Goal: Task Accomplishment & Management: Manage account settings

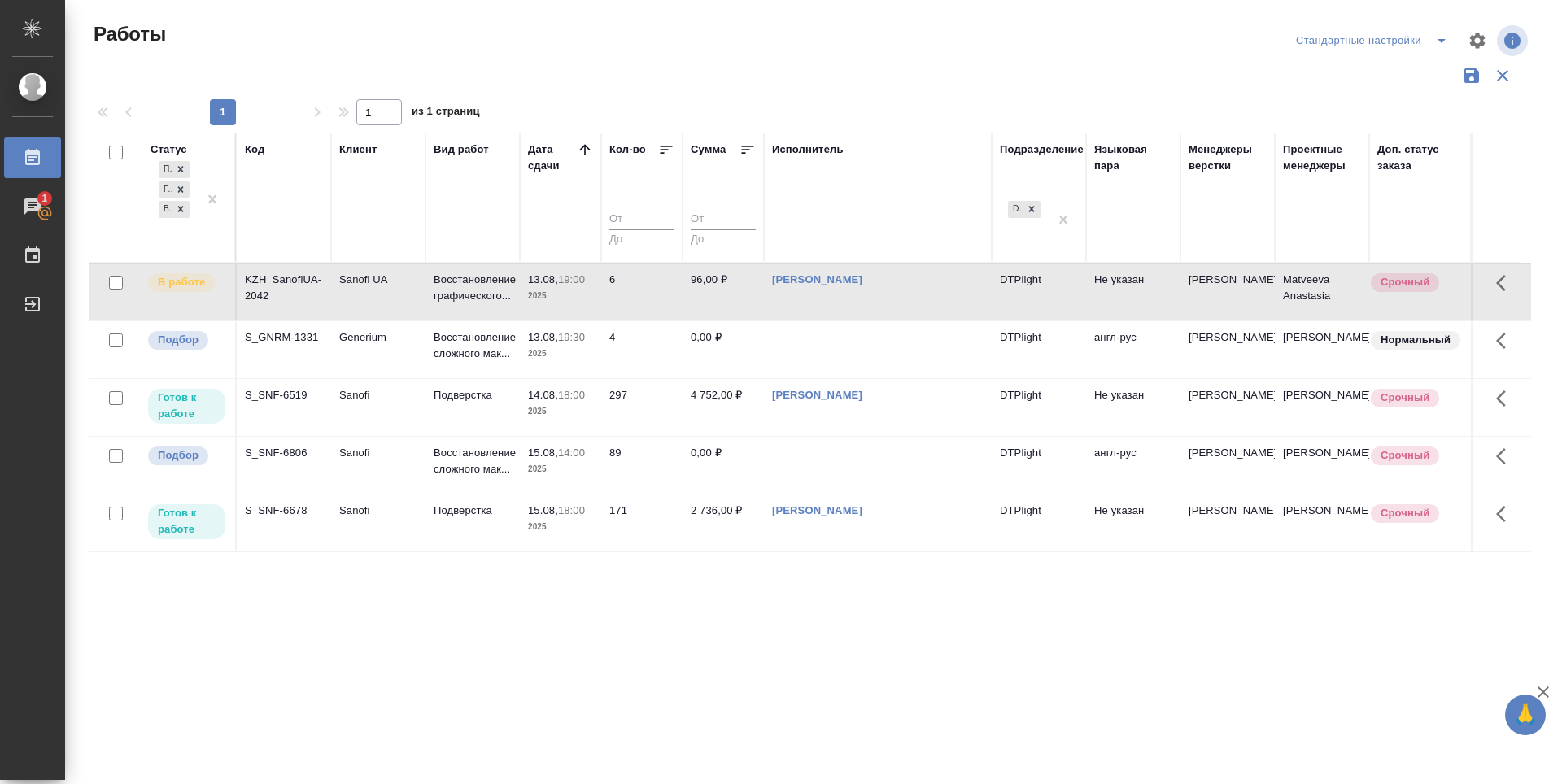
click at [464, 584] on div "Статус Подбор Готов к работе В работе Код Клиент Вид работ Дата сдачи Кол-во Су…" at bounding box center [810, 426] width 1442 height 585
click at [181, 397] on p "Готов к работе" at bounding box center [186, 406] width 58 height 32
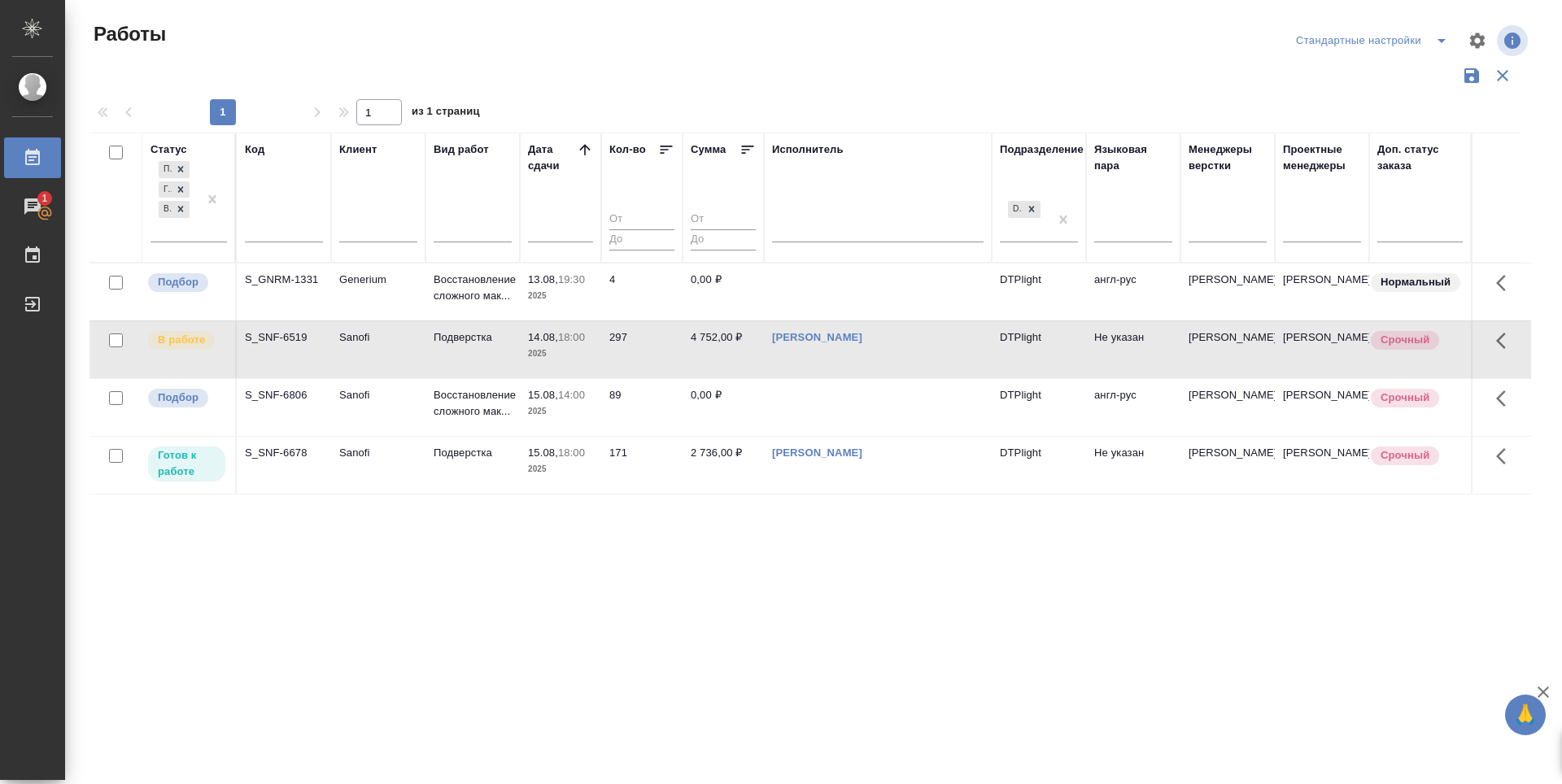
click at [195, 275] on p "Подбор" at bounding box center [178, 281] width 41 height 16
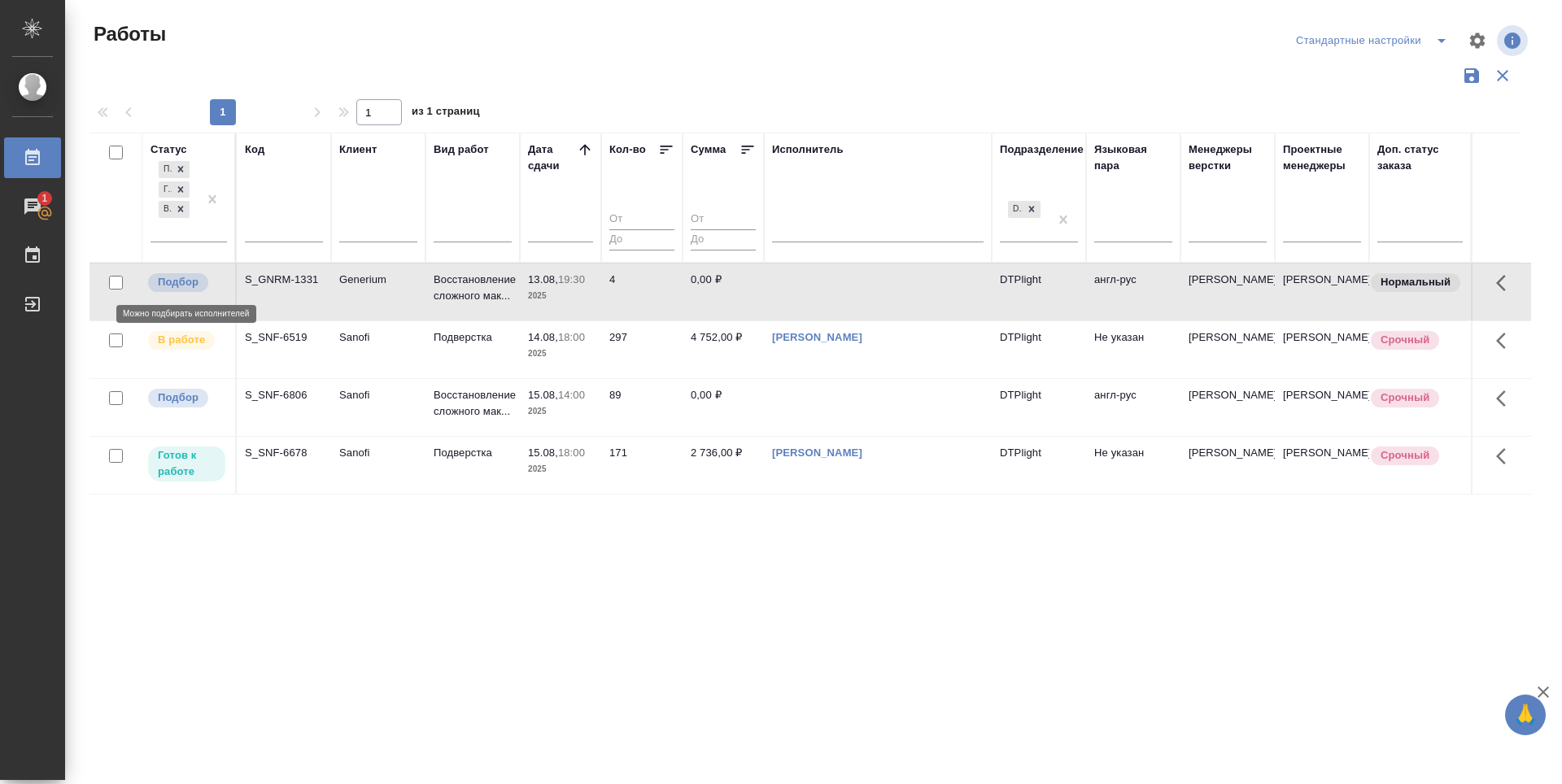
click at [195, 275] on p "Подбор" at bounding box center [178, 281] width 41 height 16
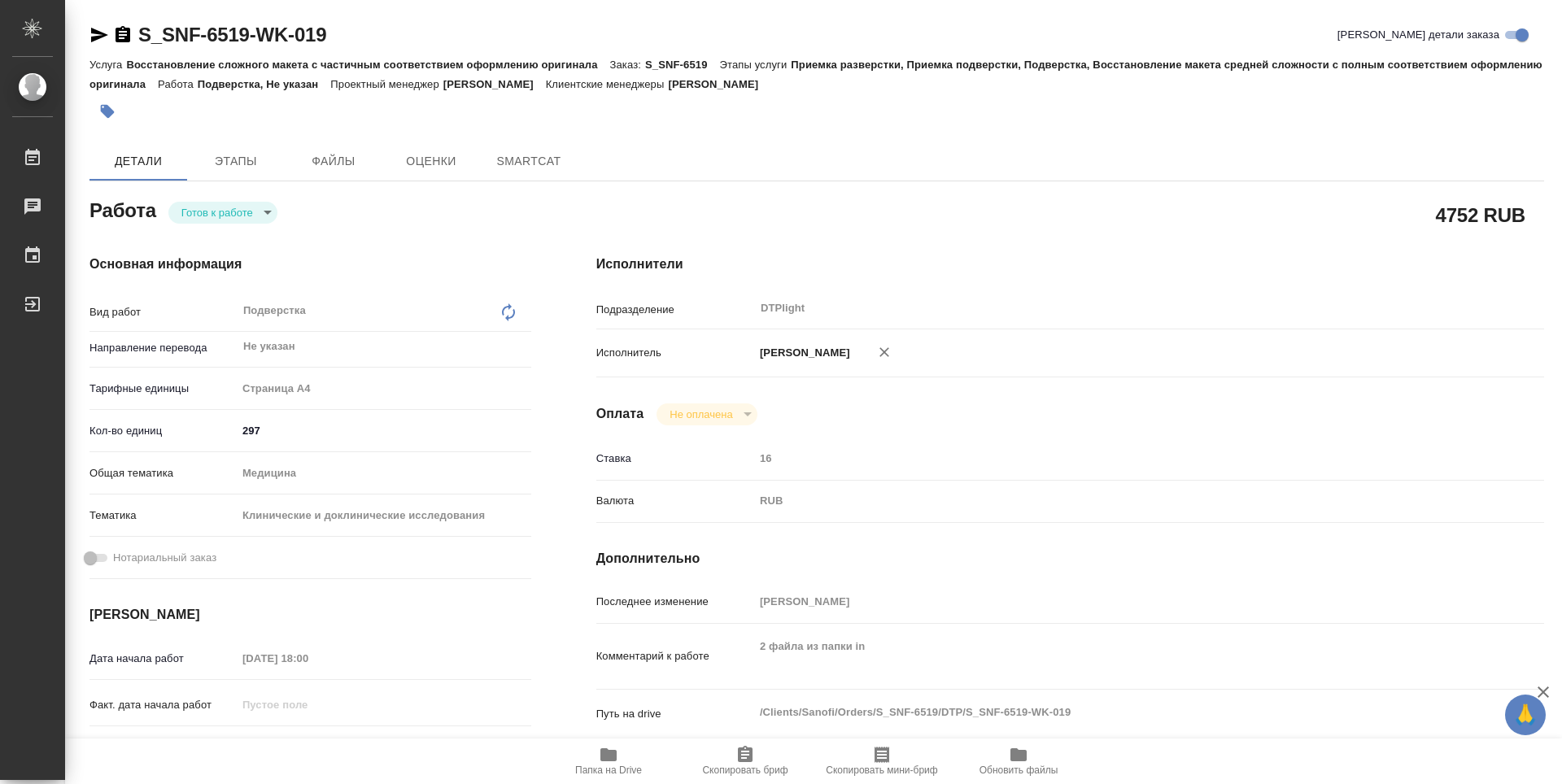
type textarea "x"
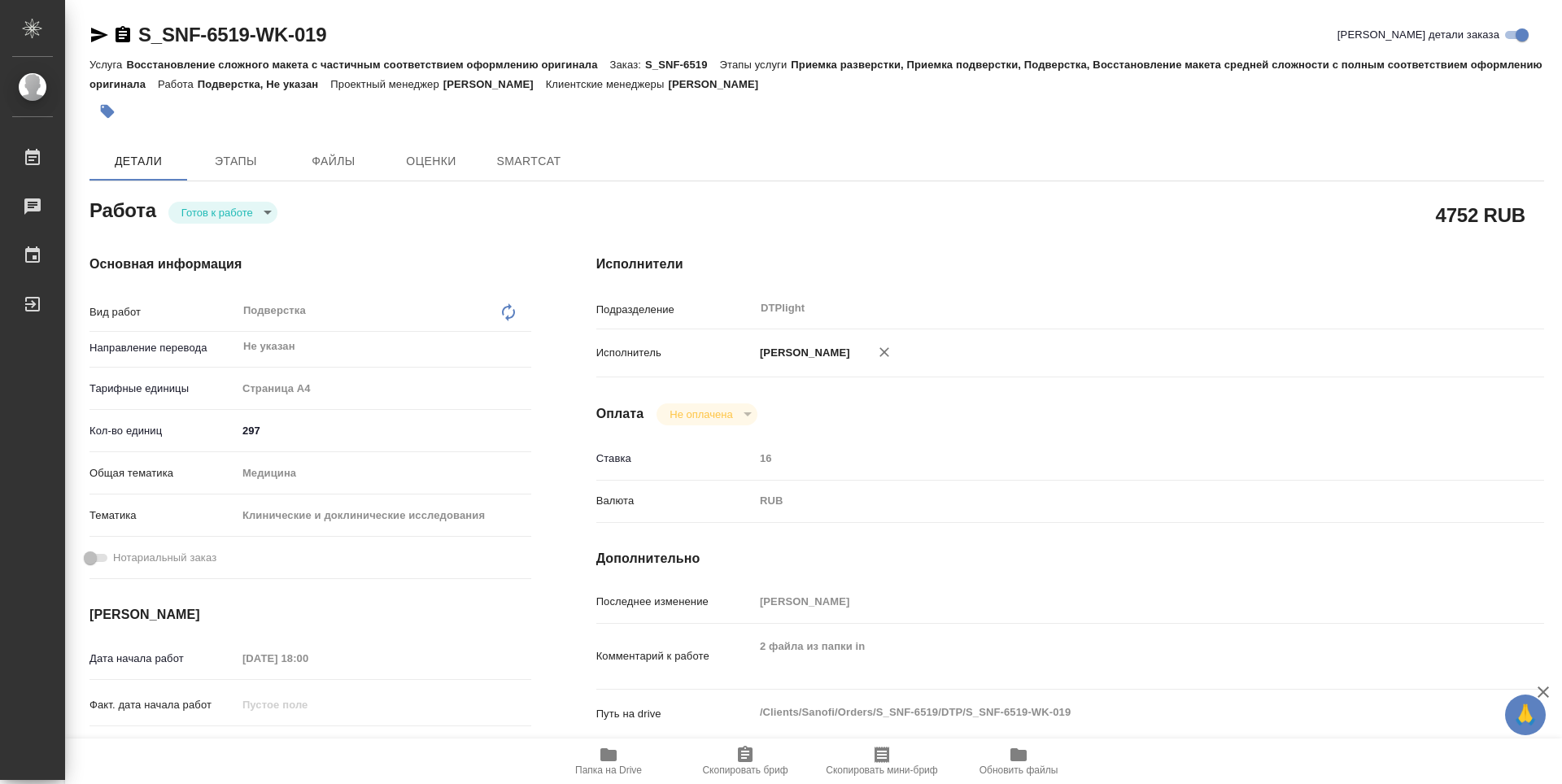
type textarea "x"
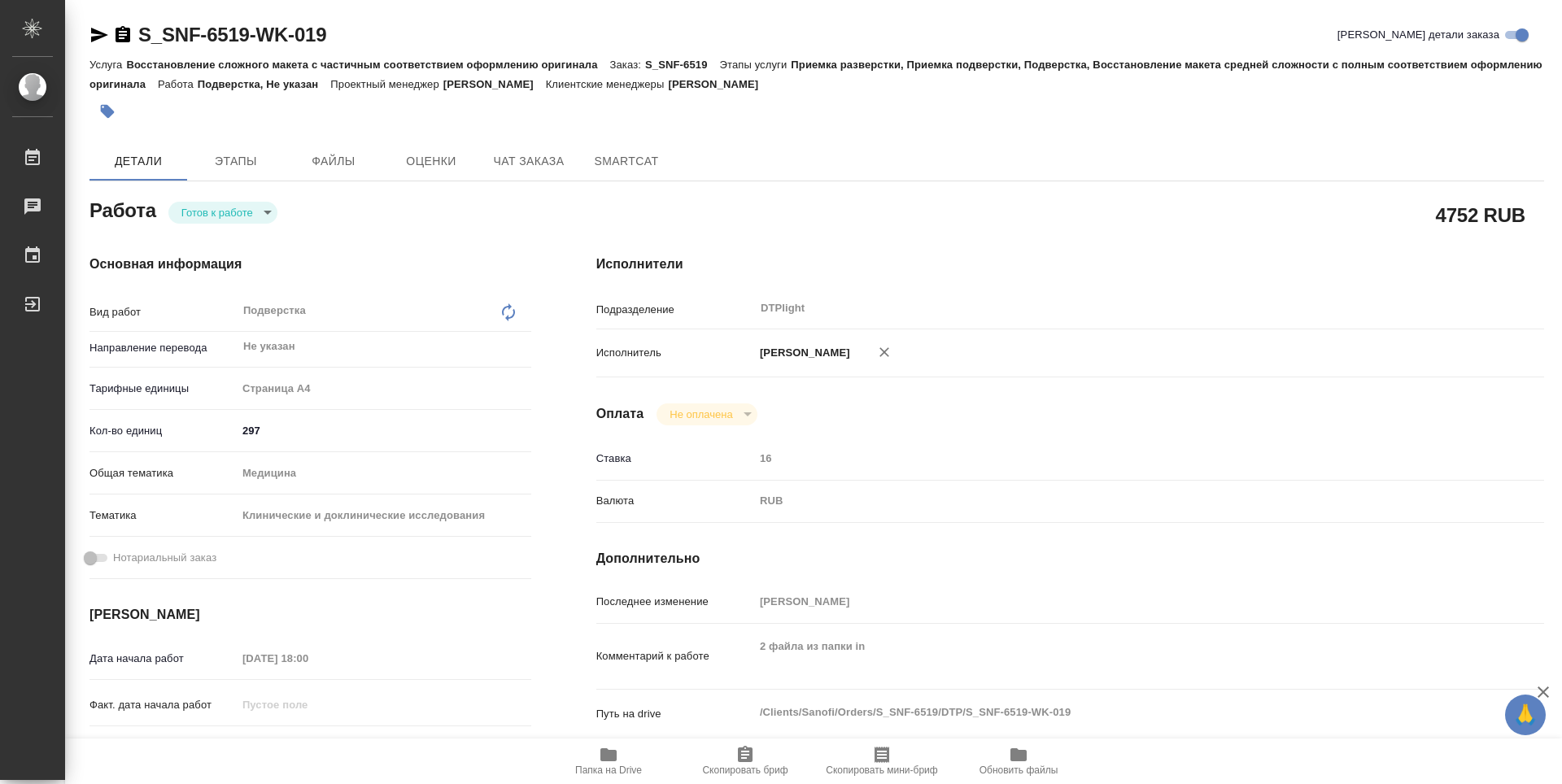
type textarea "x"
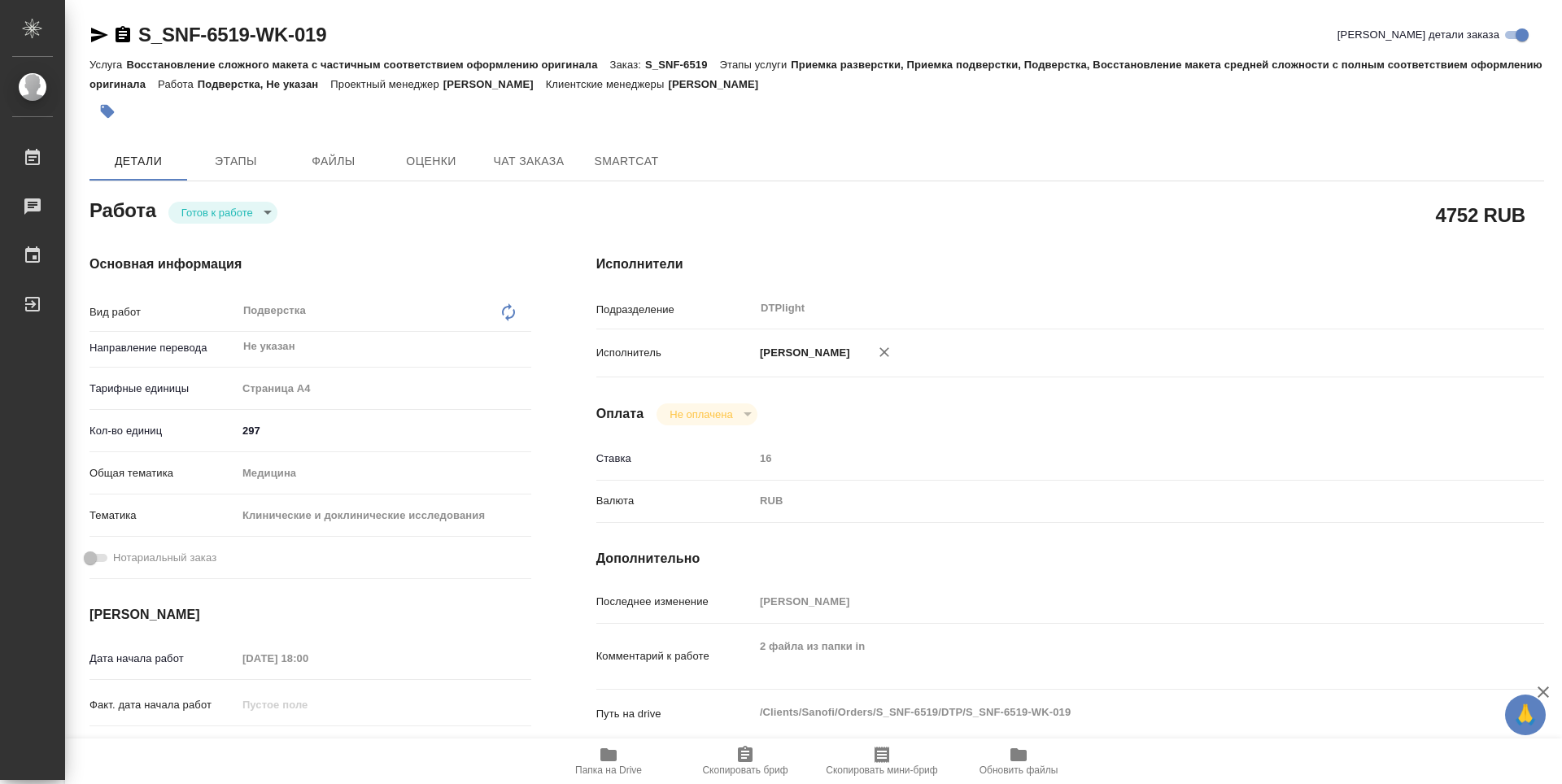
type textarea "x"
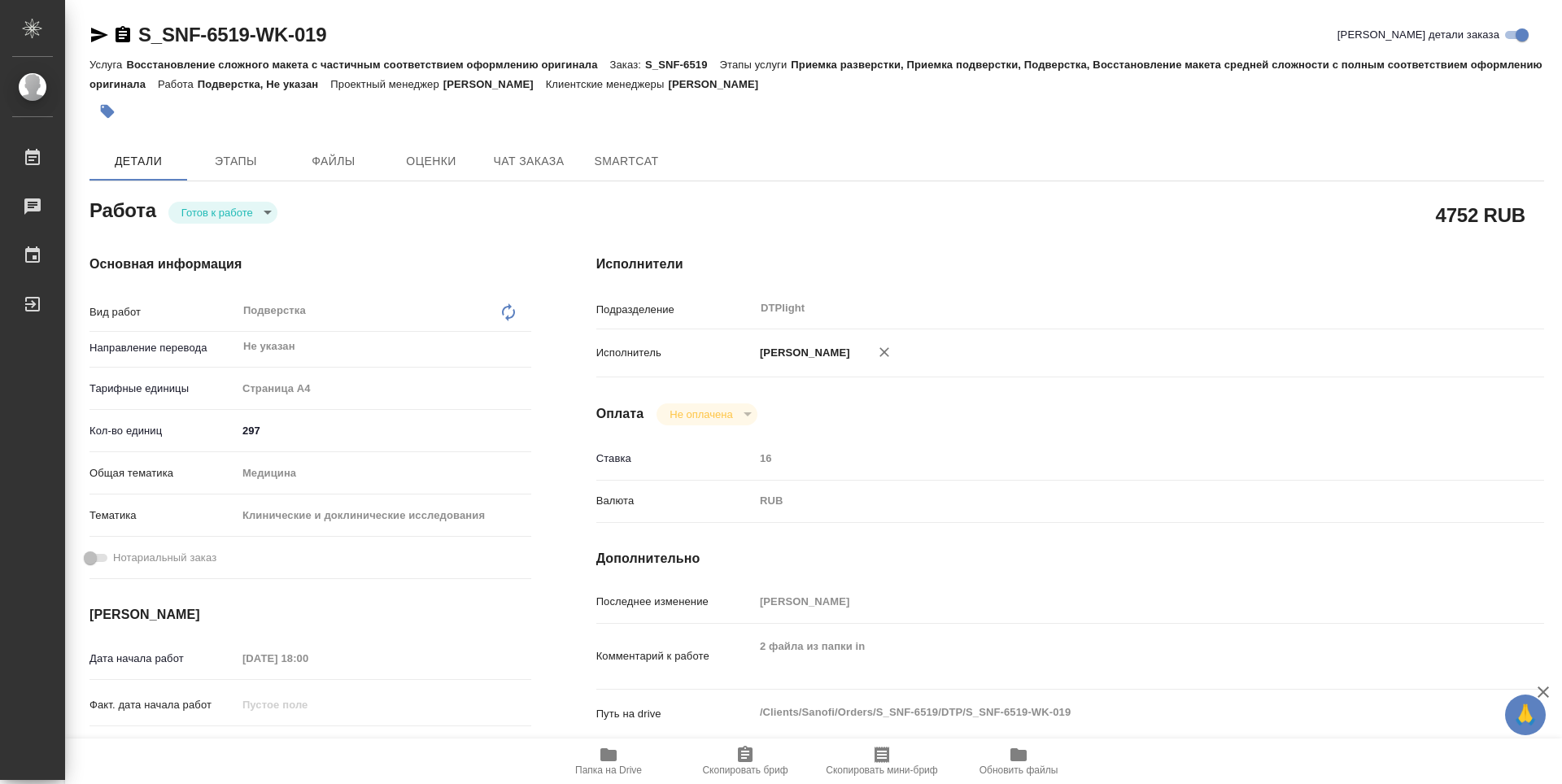
type textarea "x"
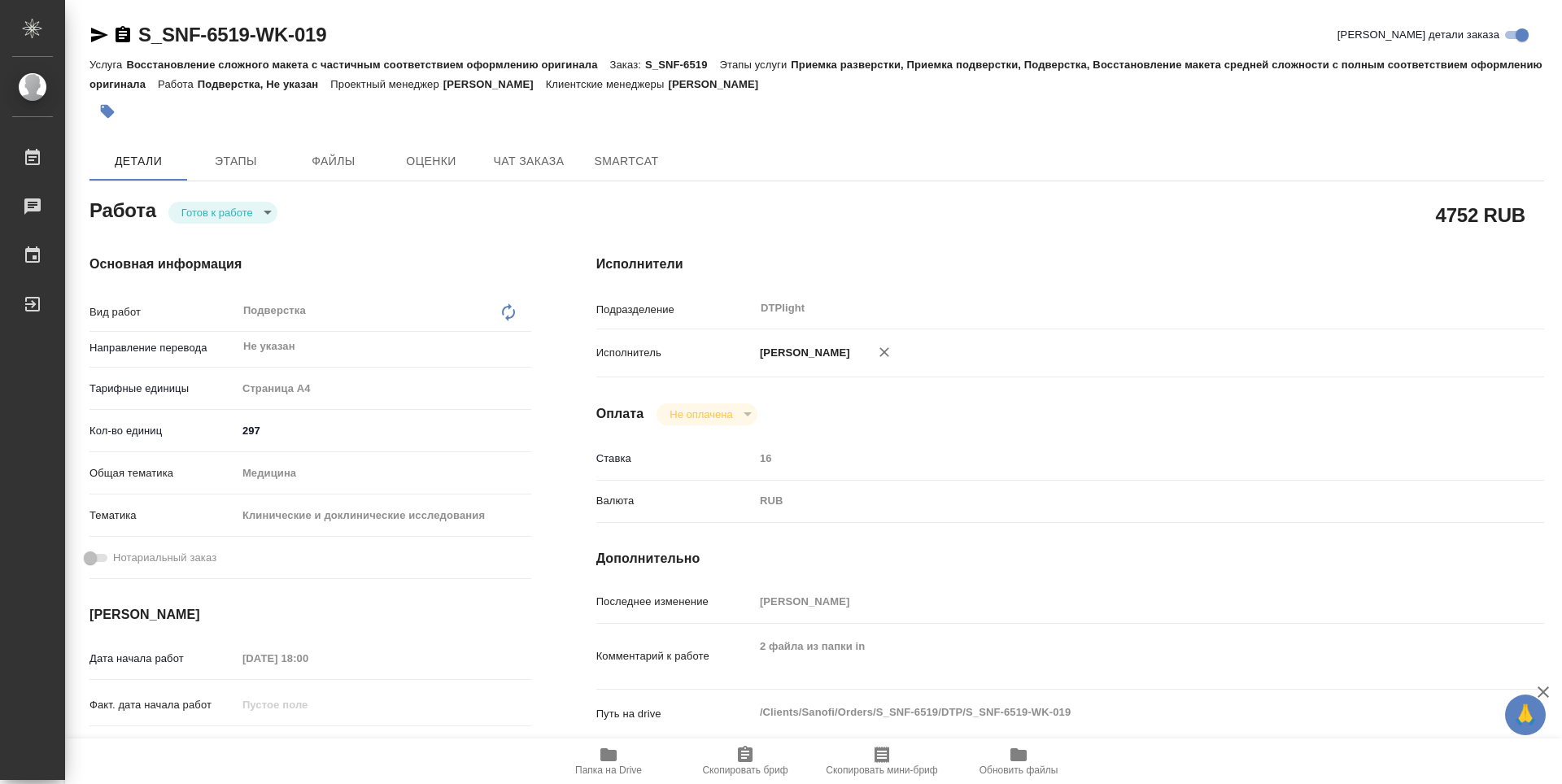
type textarea "x"
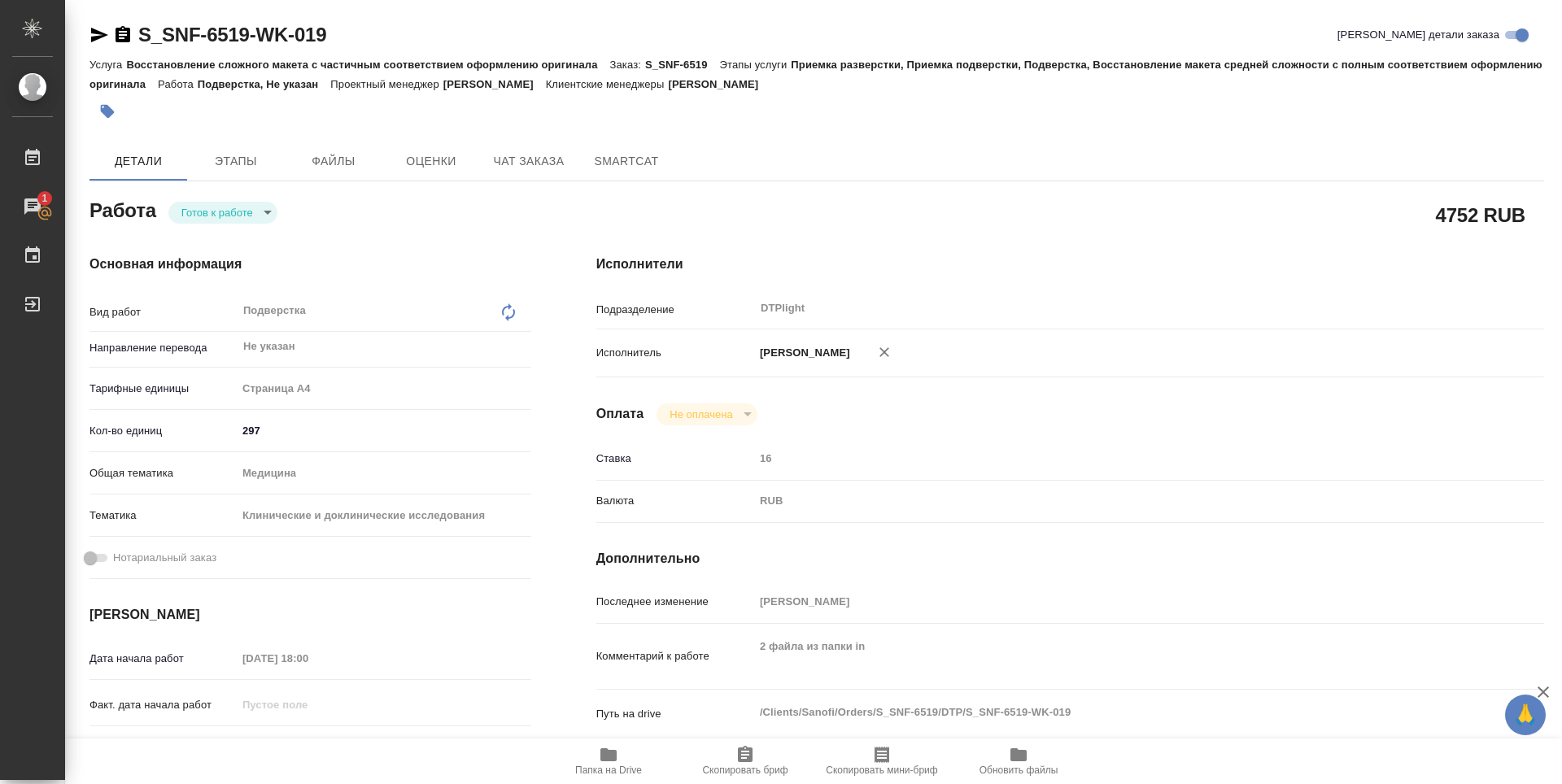
type textarea "x"
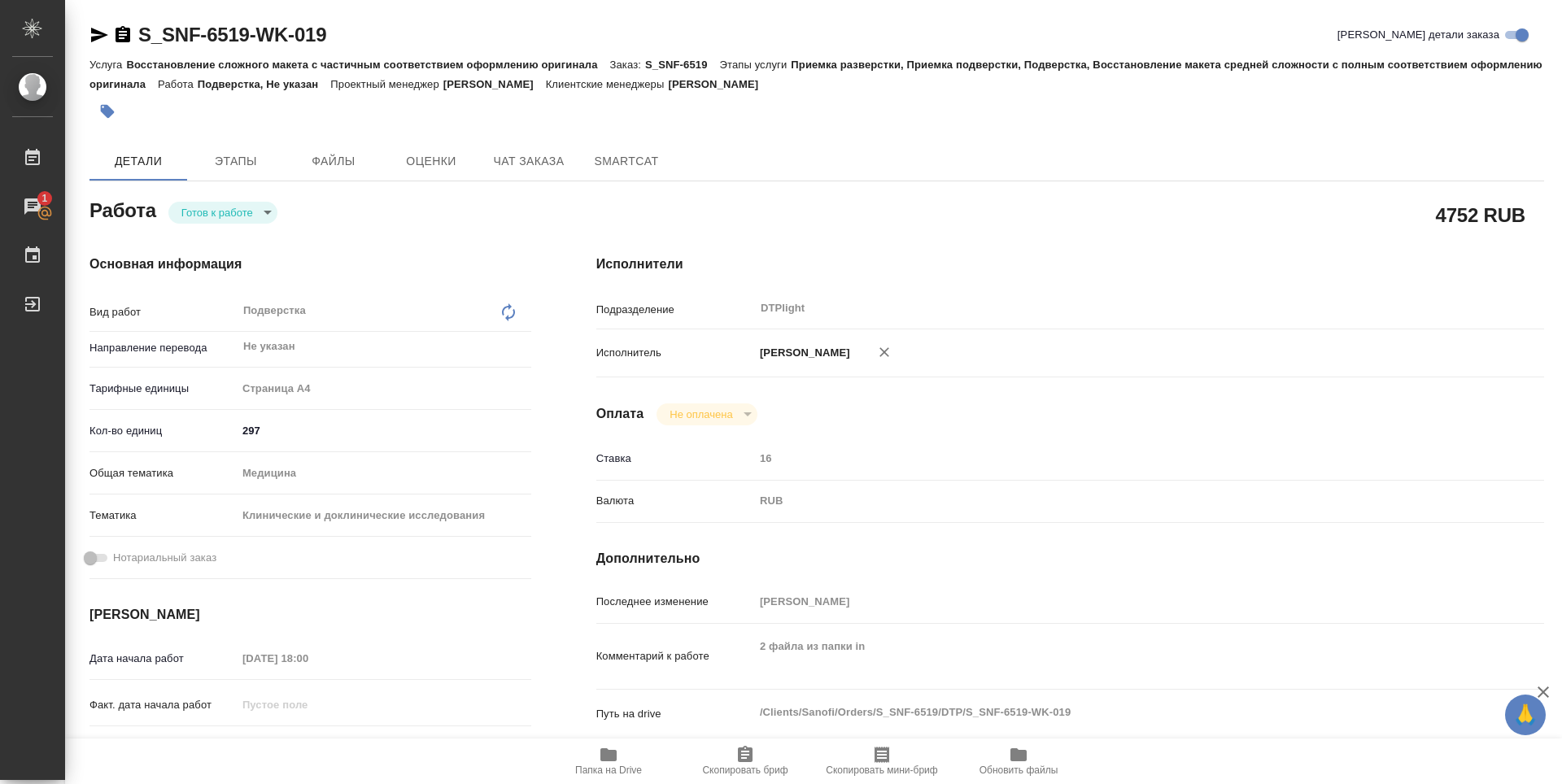
click at [604, 760] on icon "button" at bounding box center [608, 755] width 16 height 13
drag, startPoint x: 333, startPoint y: 31, endPoint x: 139, endPoint y: 48, distance: 194.7
click at [139, 48] on div "S_SNF-6519-WK-019 Кратко детали заказа" at bounding box center [817, 34] width 1455 height 26
copy link "S_SNF-6519-WK-019"
click at [816, 258] on h4 "Исполнители" at bounding box center [1070, 264] width 948 height 20
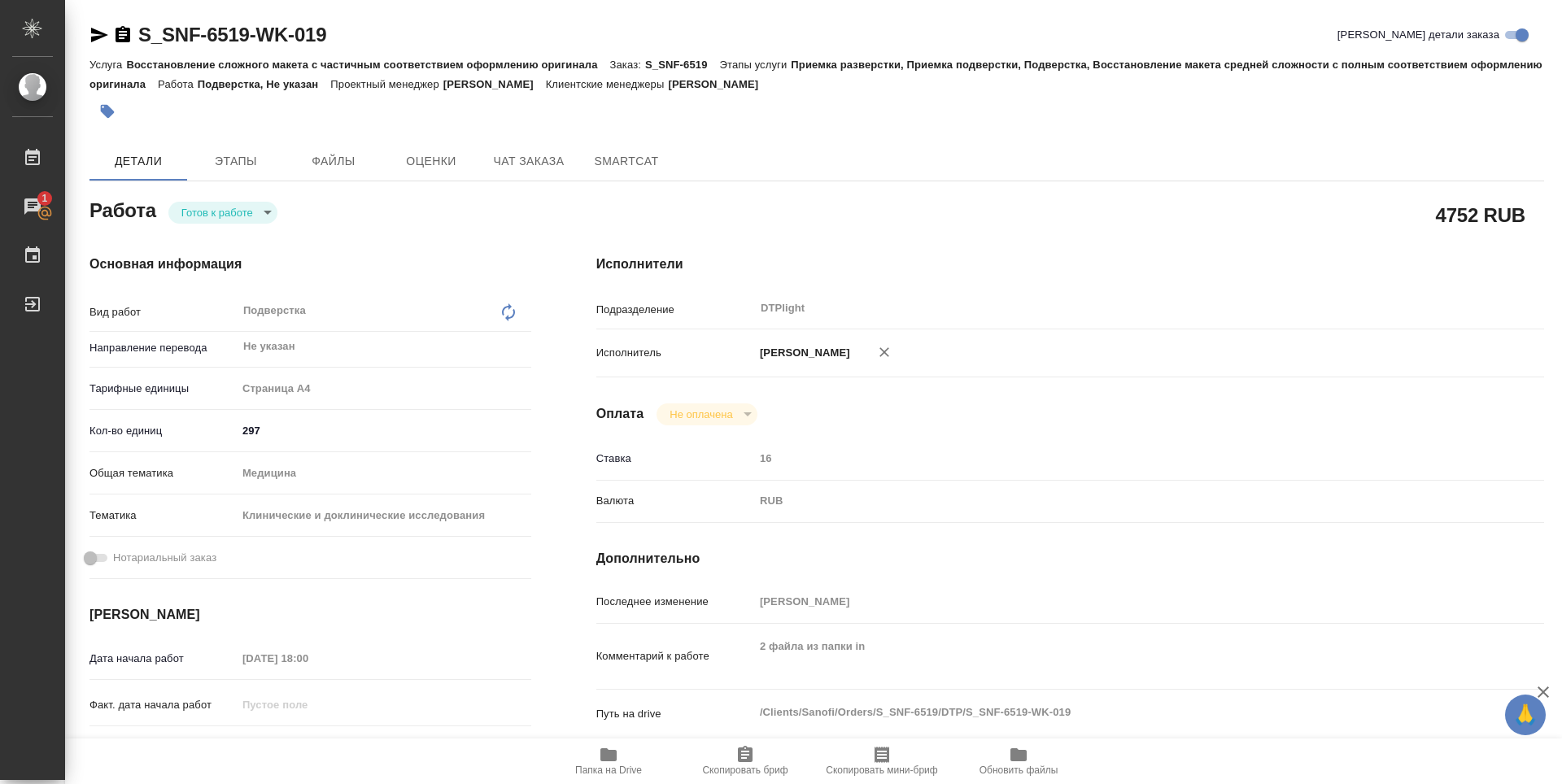
click at [827, 111] on div at bounding box center [574, 111] width 970 height 36
click at [225, 212] on body "🙏 .cls-1 fill:#fff; AWATERA Zubakova Viktoriya Работы 1 Чаты График Выйти S_SNF…" at bounding box center [781, 392] width 1562 height 784
click at [225, 212] on button "В работе" at bounding box center [208, 212] width 53 height 18
type textarea "x"
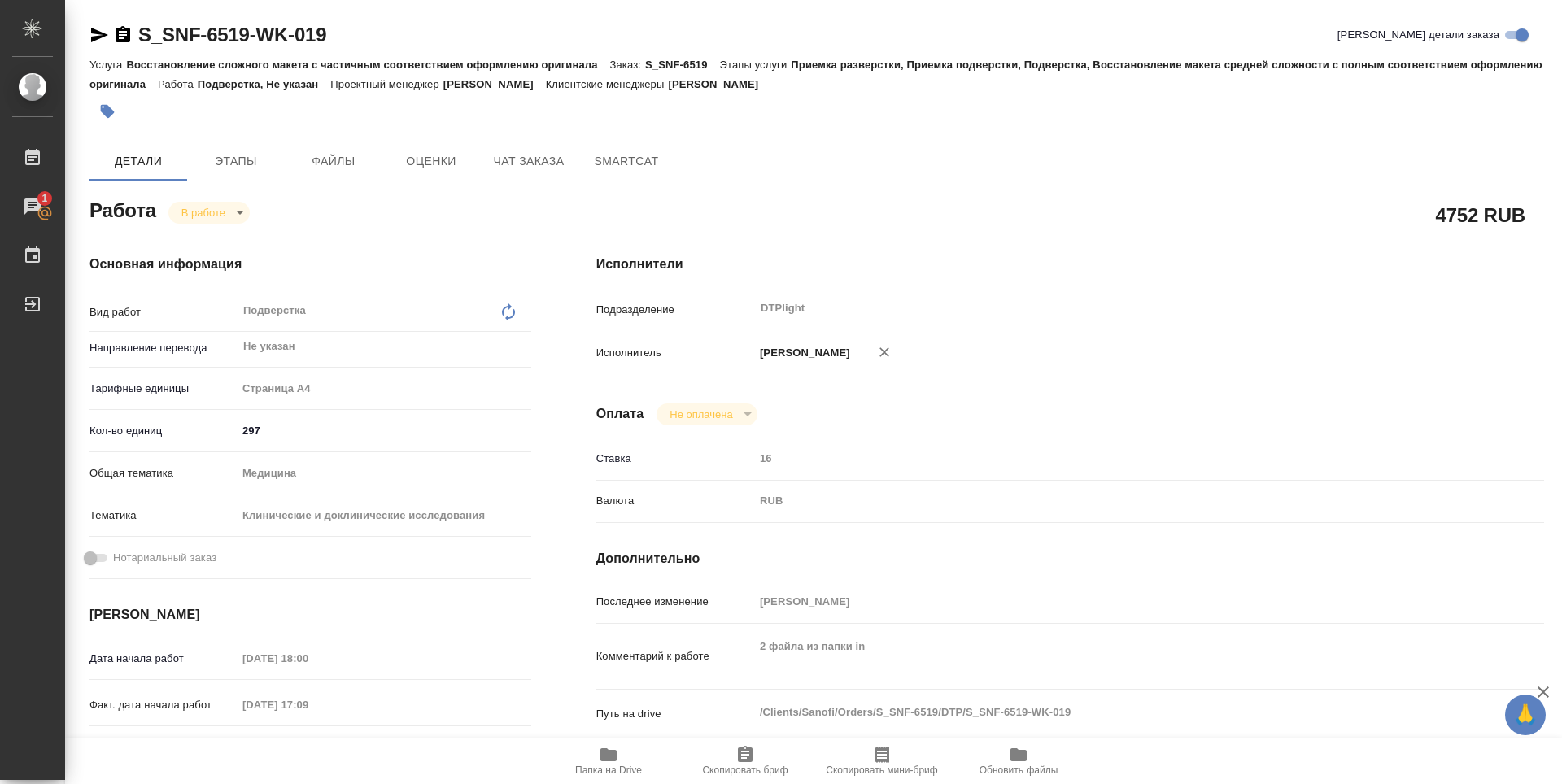
type textarea "x"
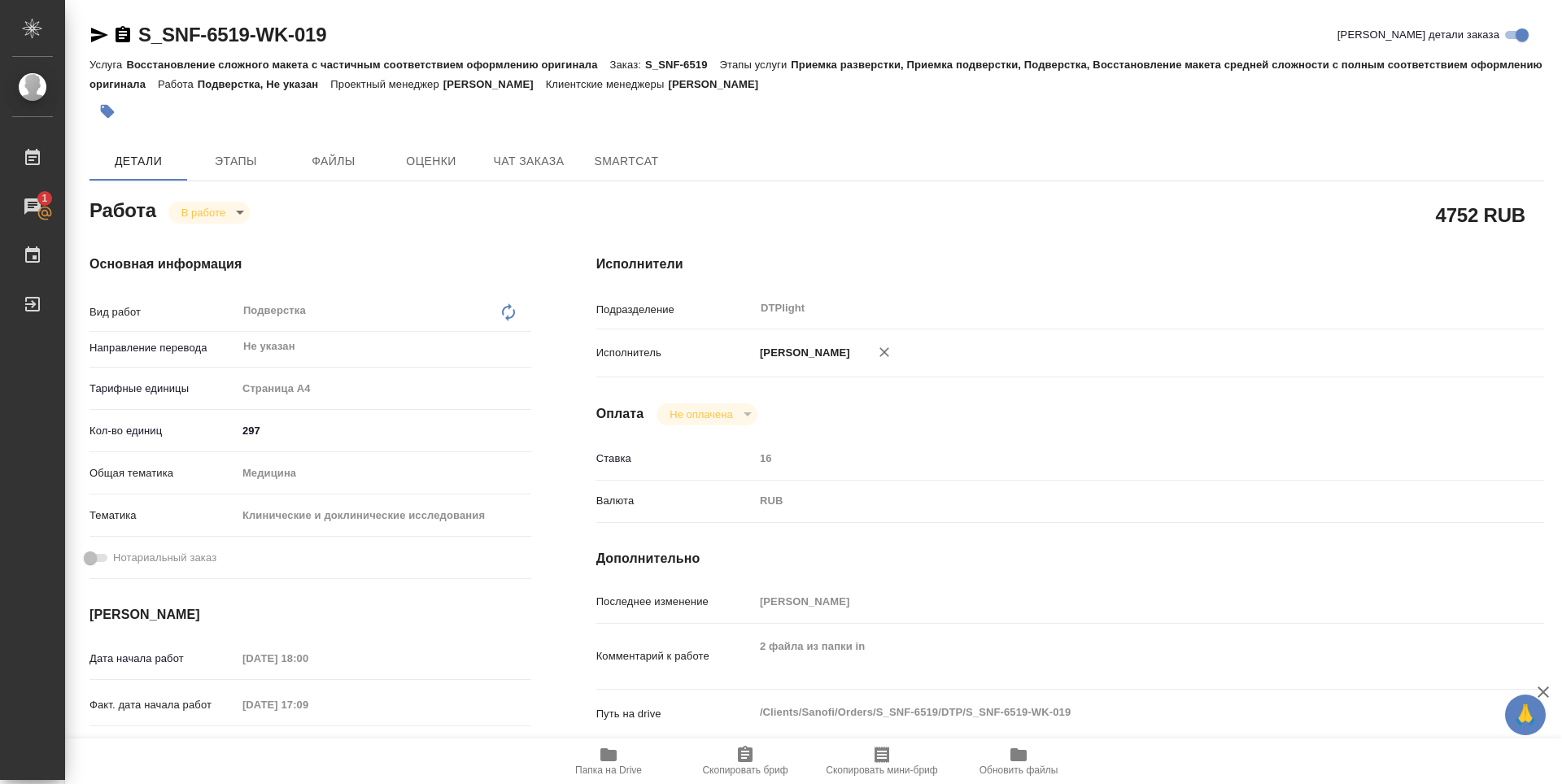
type textarea "x"
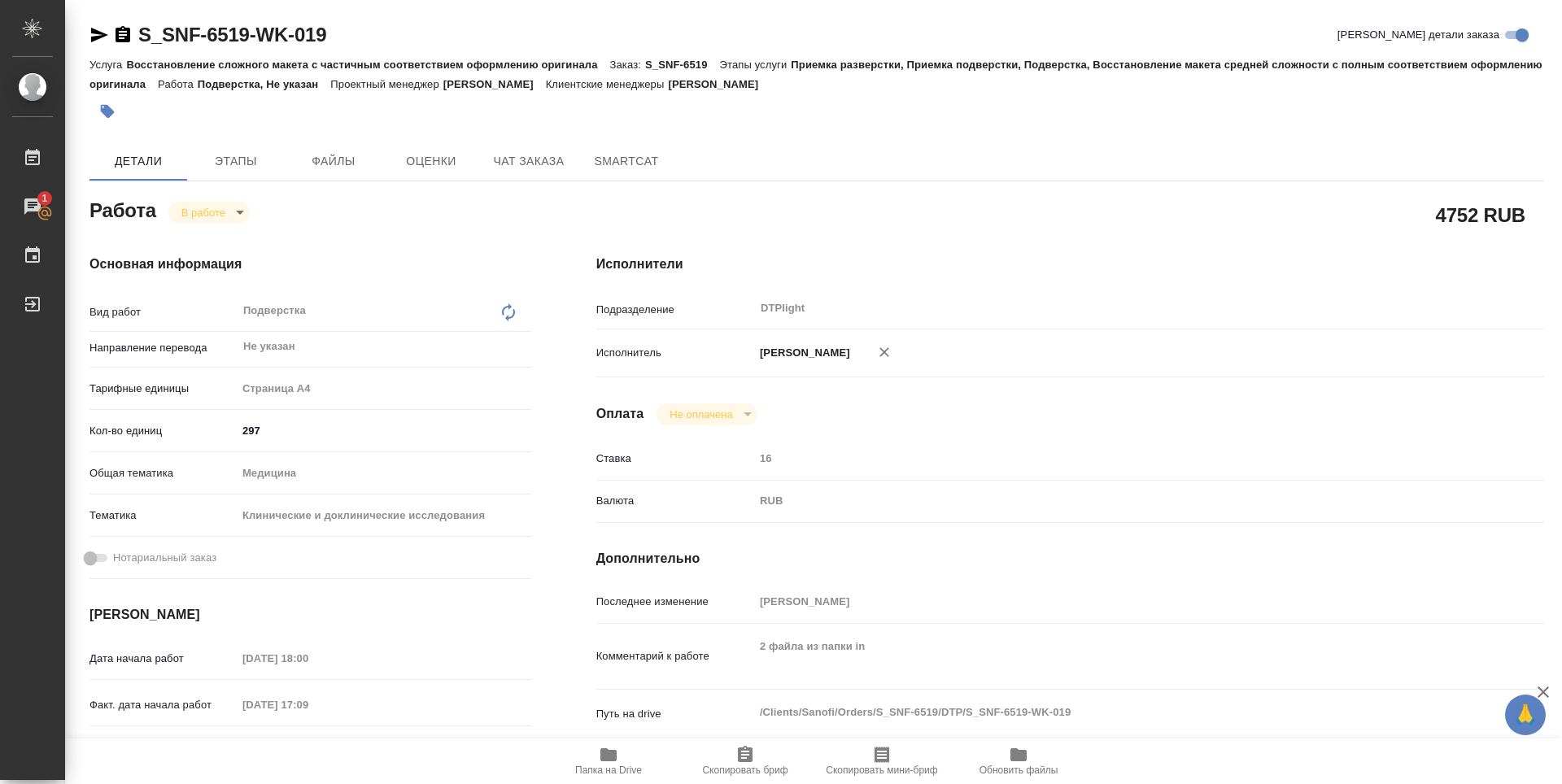
type textarea "x"
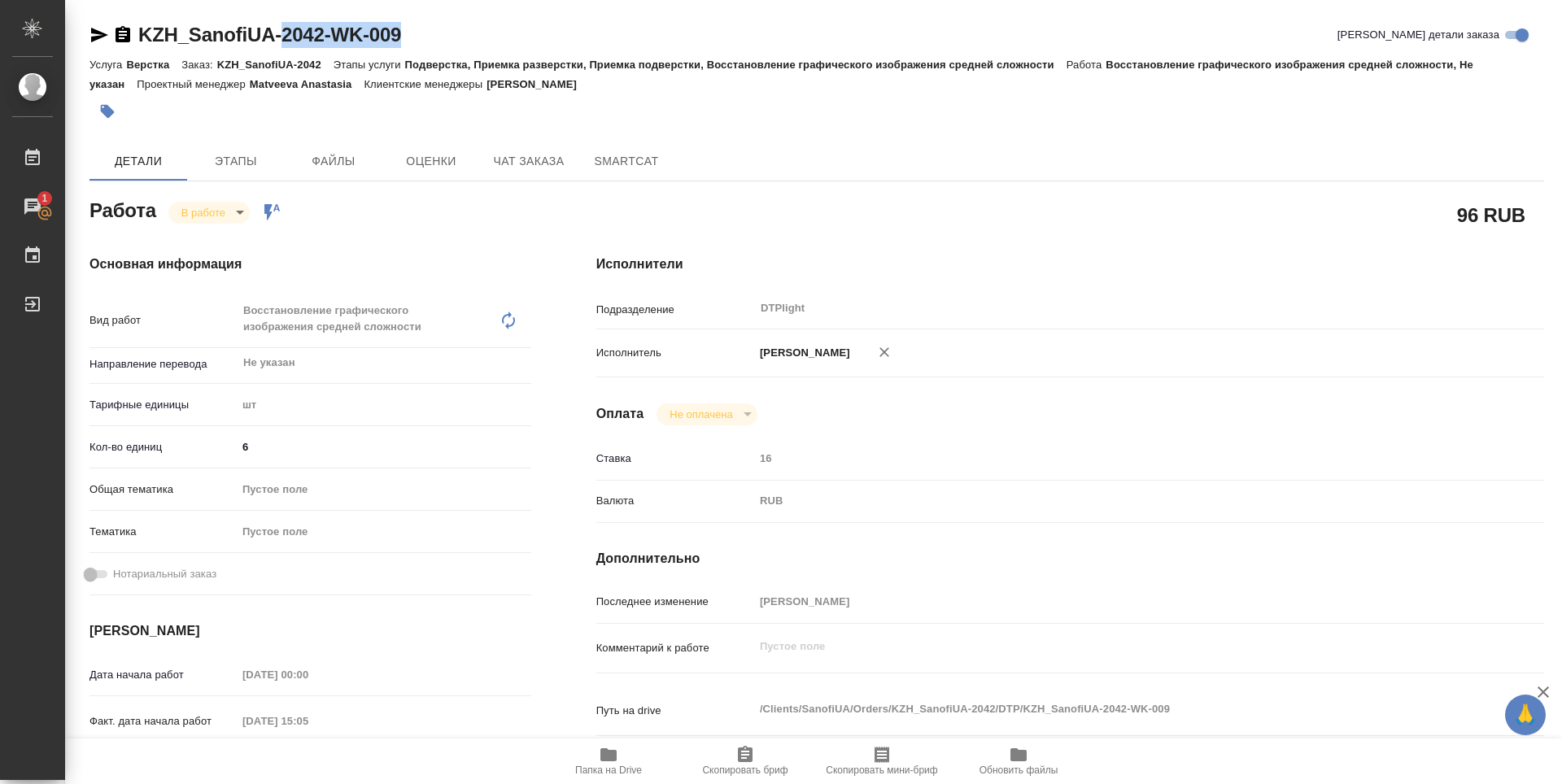
scroll to position [9, 0]
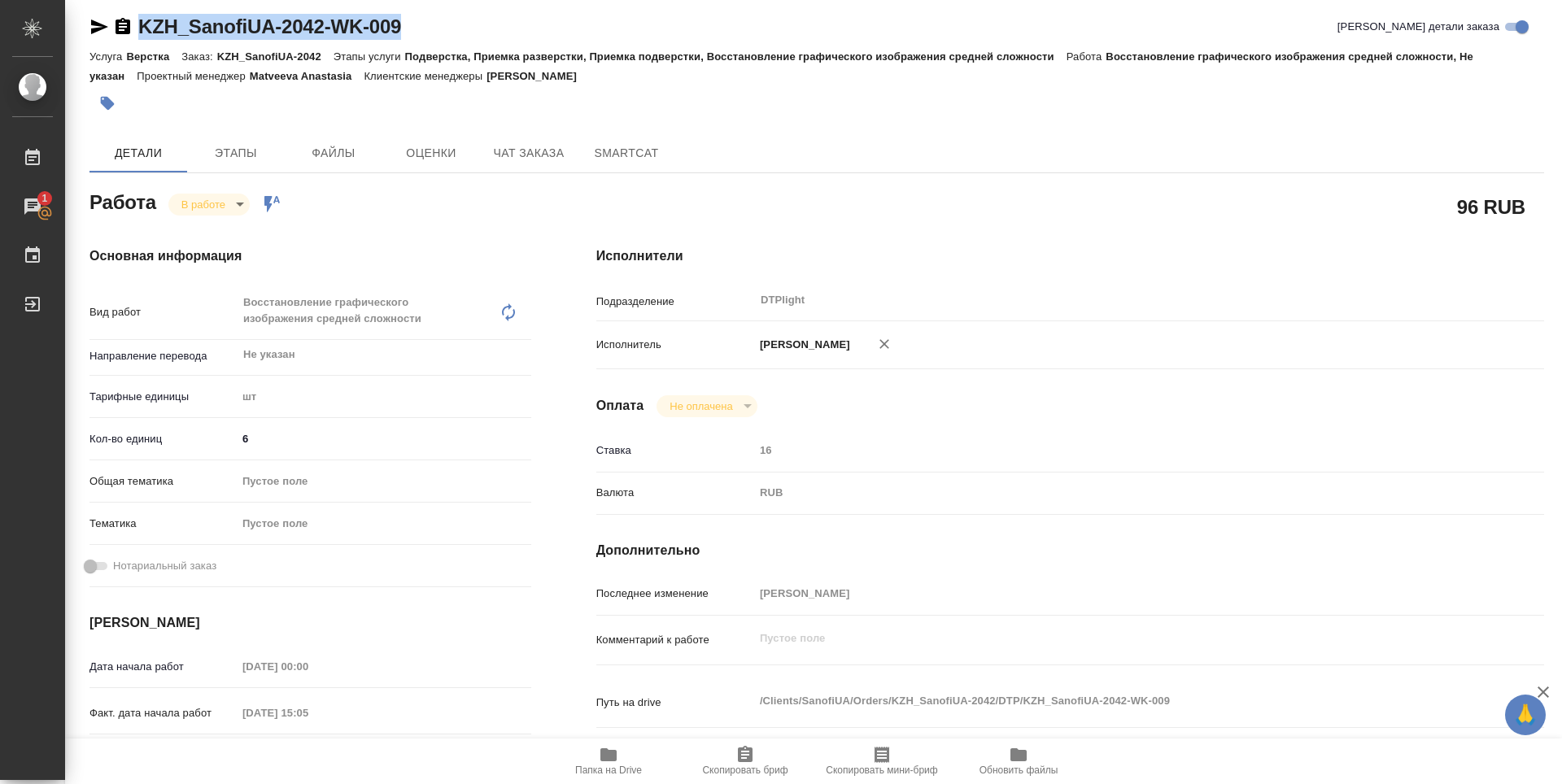
click at [140, 29] on div "KZH_SanofiUA-2042-WK-009 Кратко детали заказа" at bounding box center [817, 30] width 1455 height 32
click at [610, 759] on icon "button" at bounding box center [608, 755] width 16 height 13
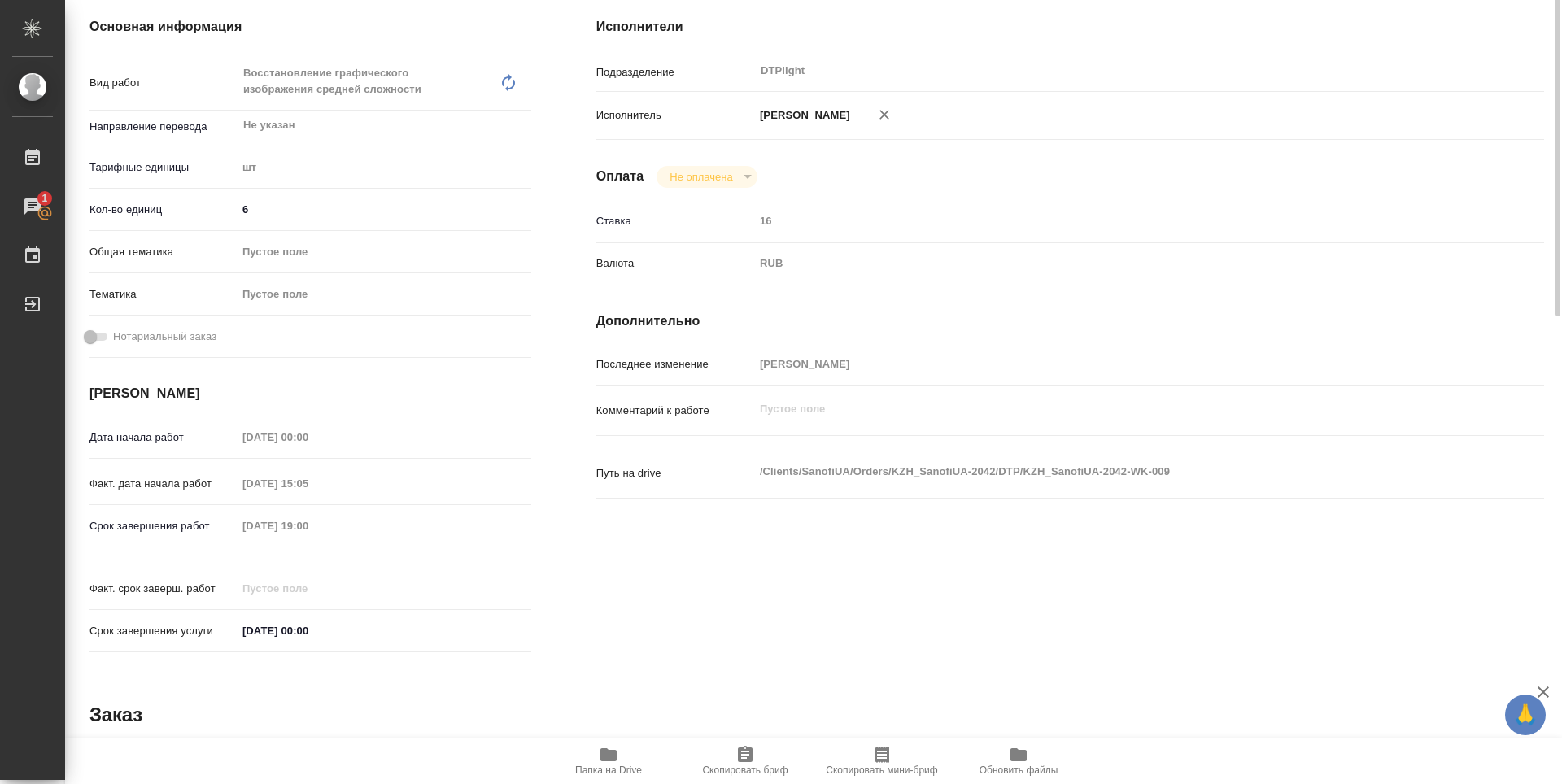
scroll to position [75, 0]
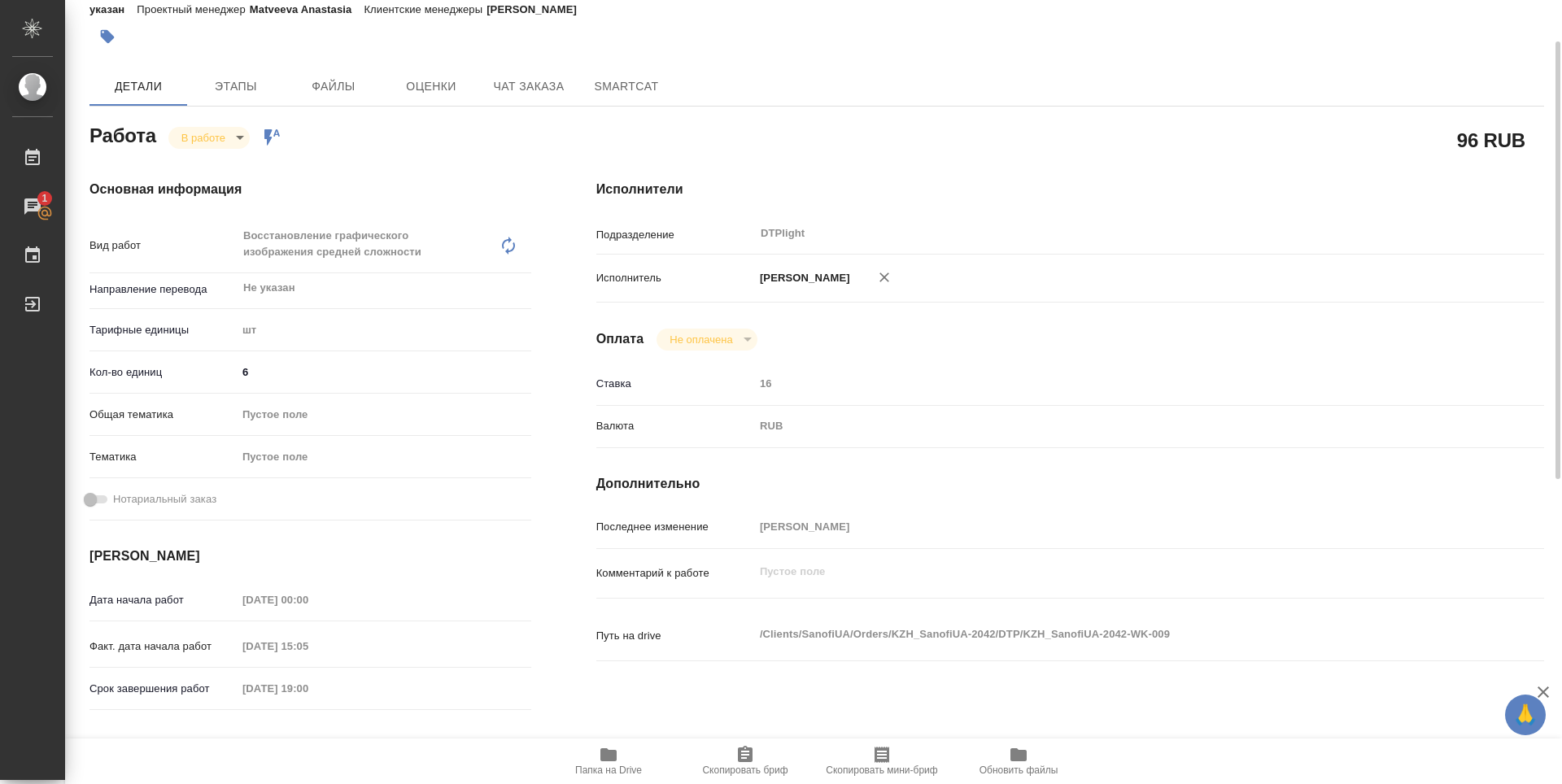
click at [203, 133] on body "🙏 .cls-1 fill:#fff; AWATERA Zubakova Viktoriya Работы 1 Чаты График Выйти KZH_S…" at bounding box center [781, 392] width 1562 height 784
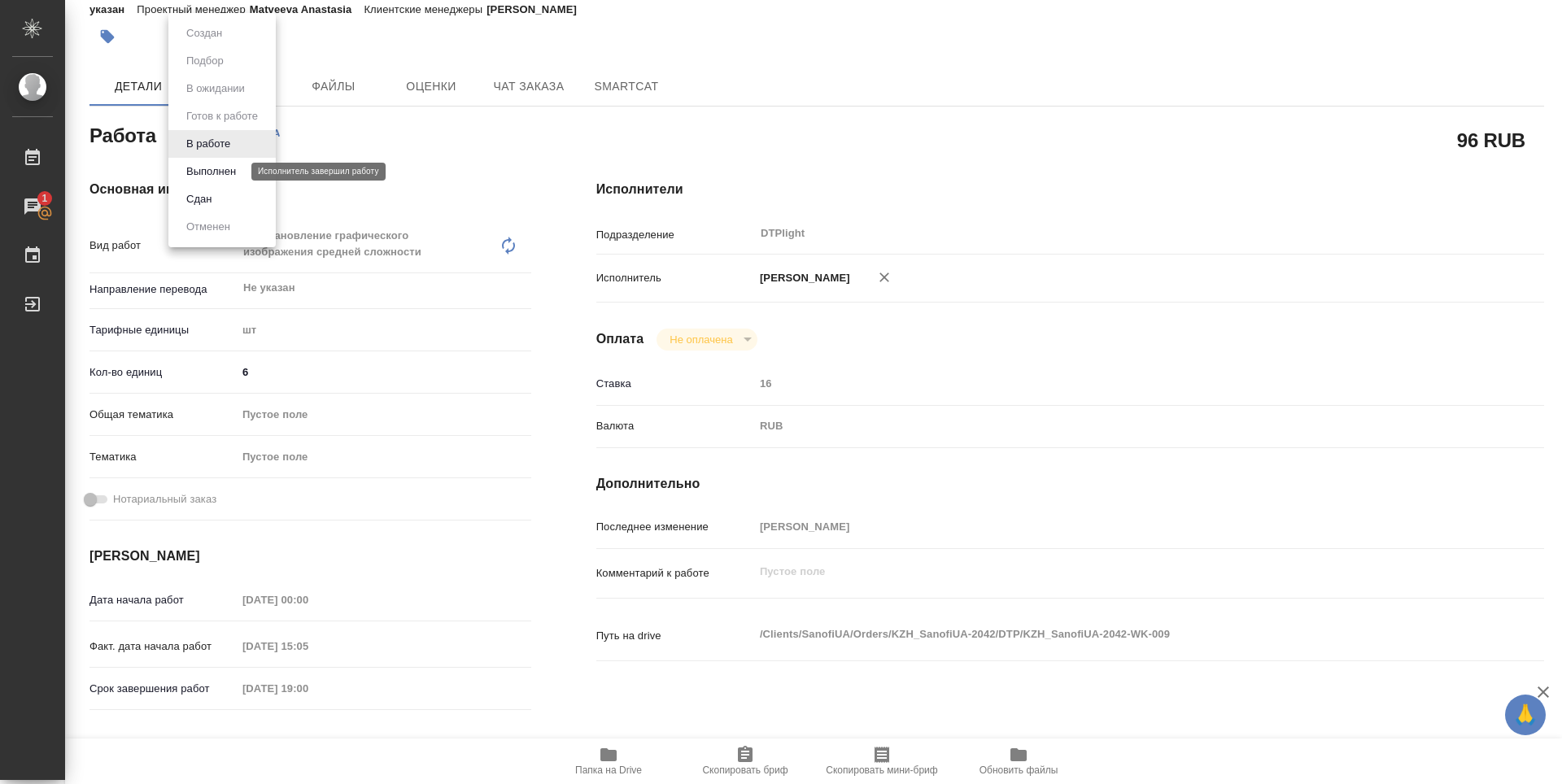
click at [218, 174] on button "Выполнен" at bounding box center [211, 171] width 59 height 18
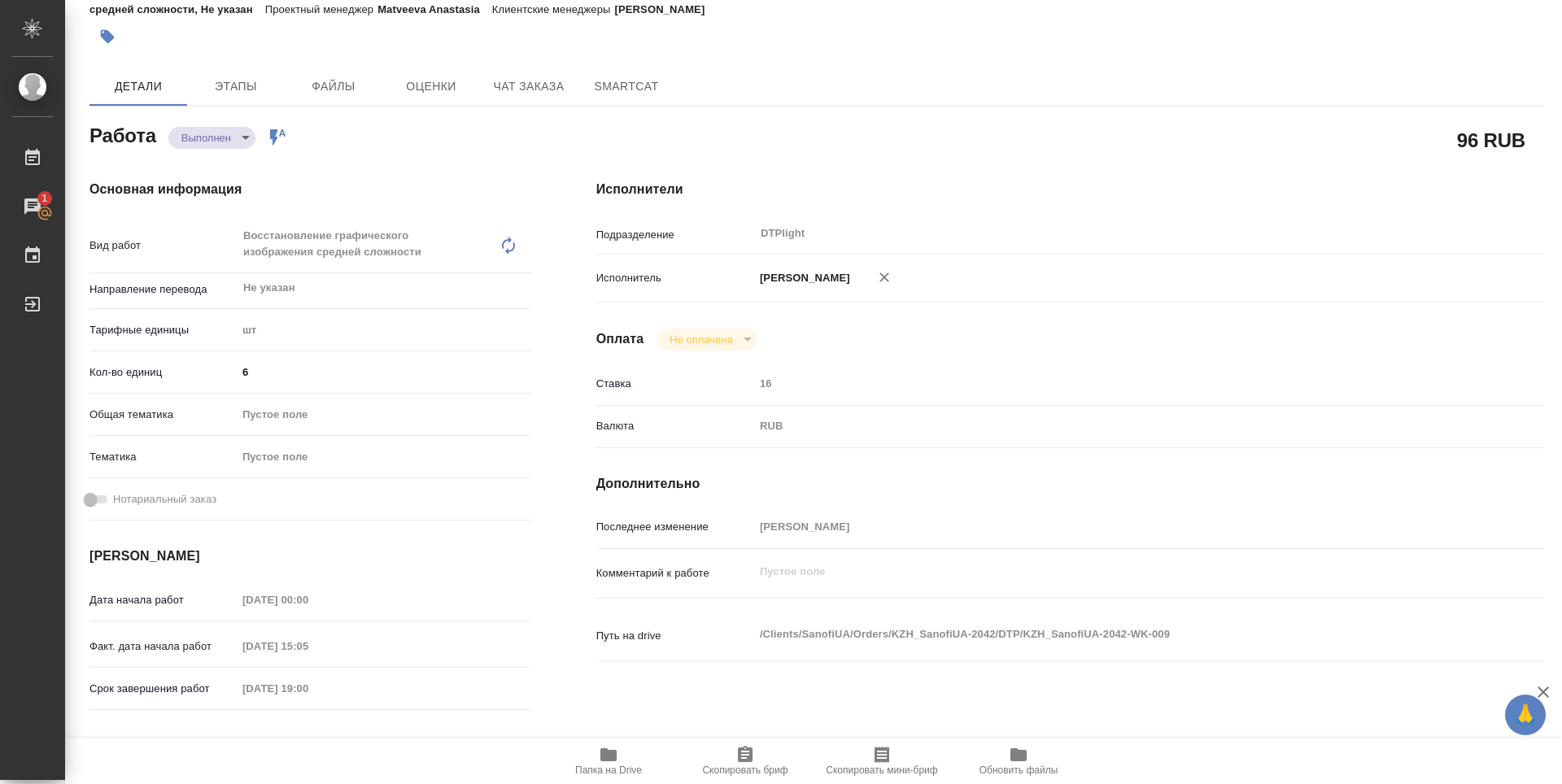
type textarea "x"
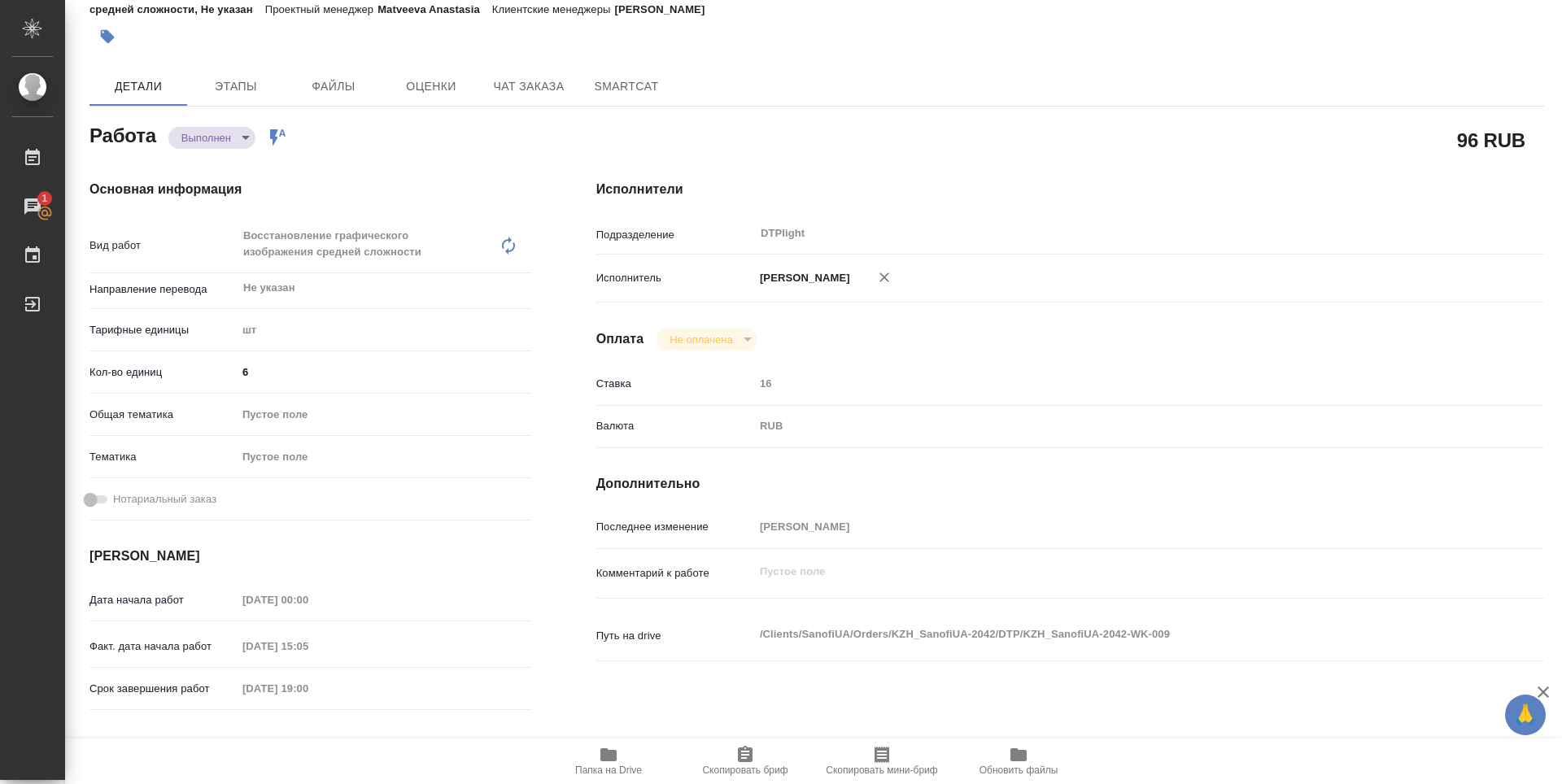
type textarea "x"
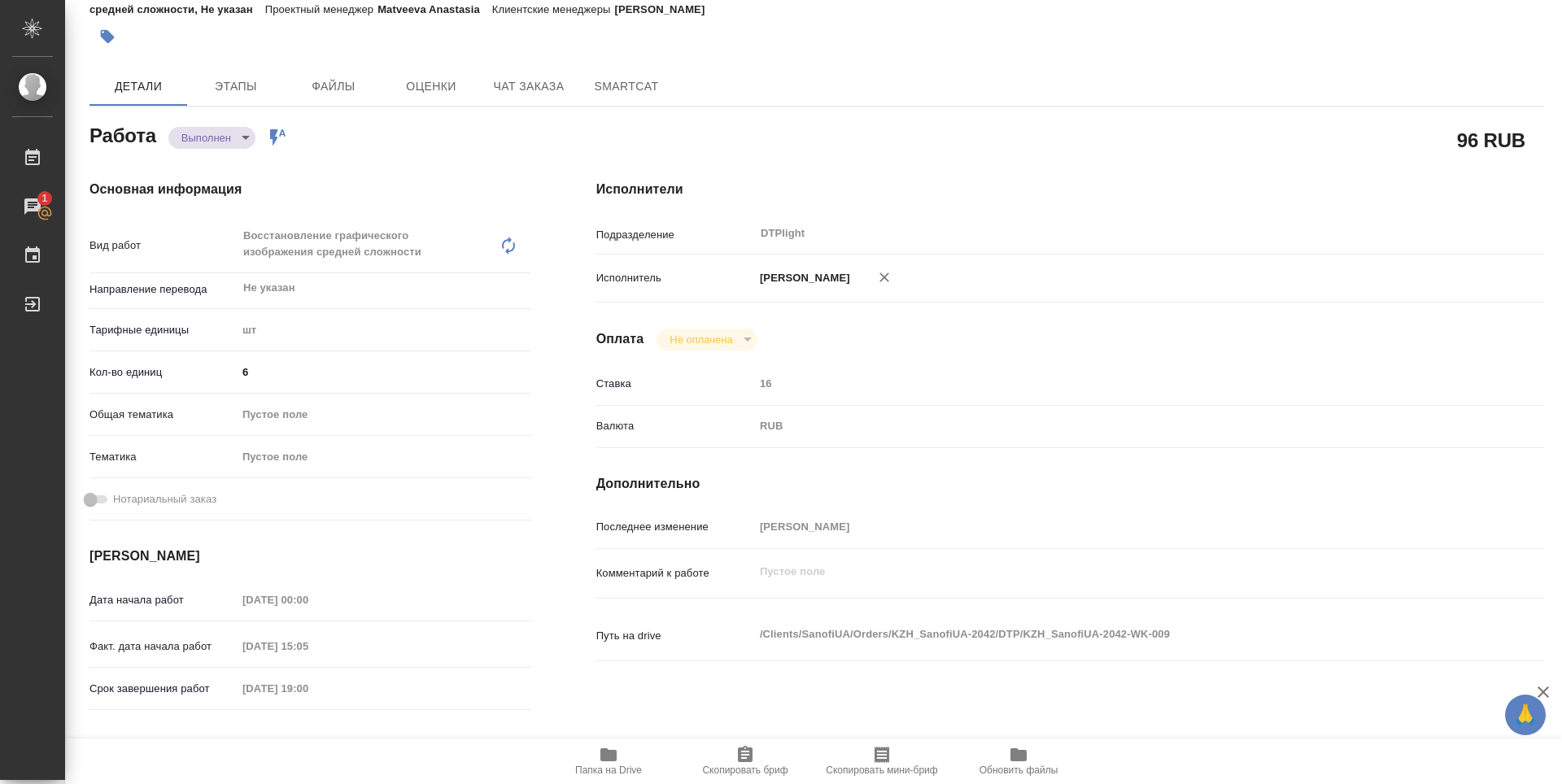
type textarea "x"
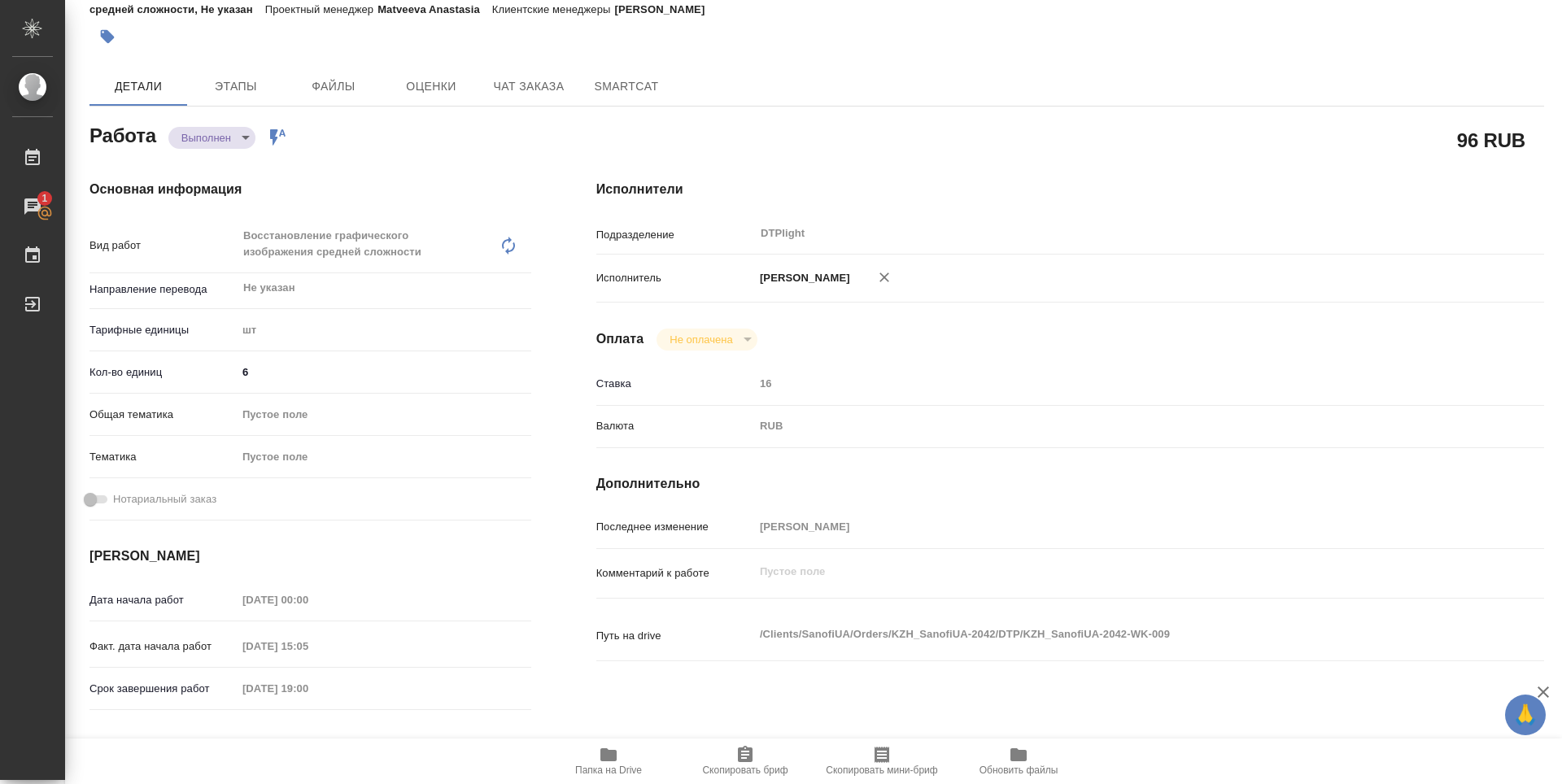
type textarea "x"
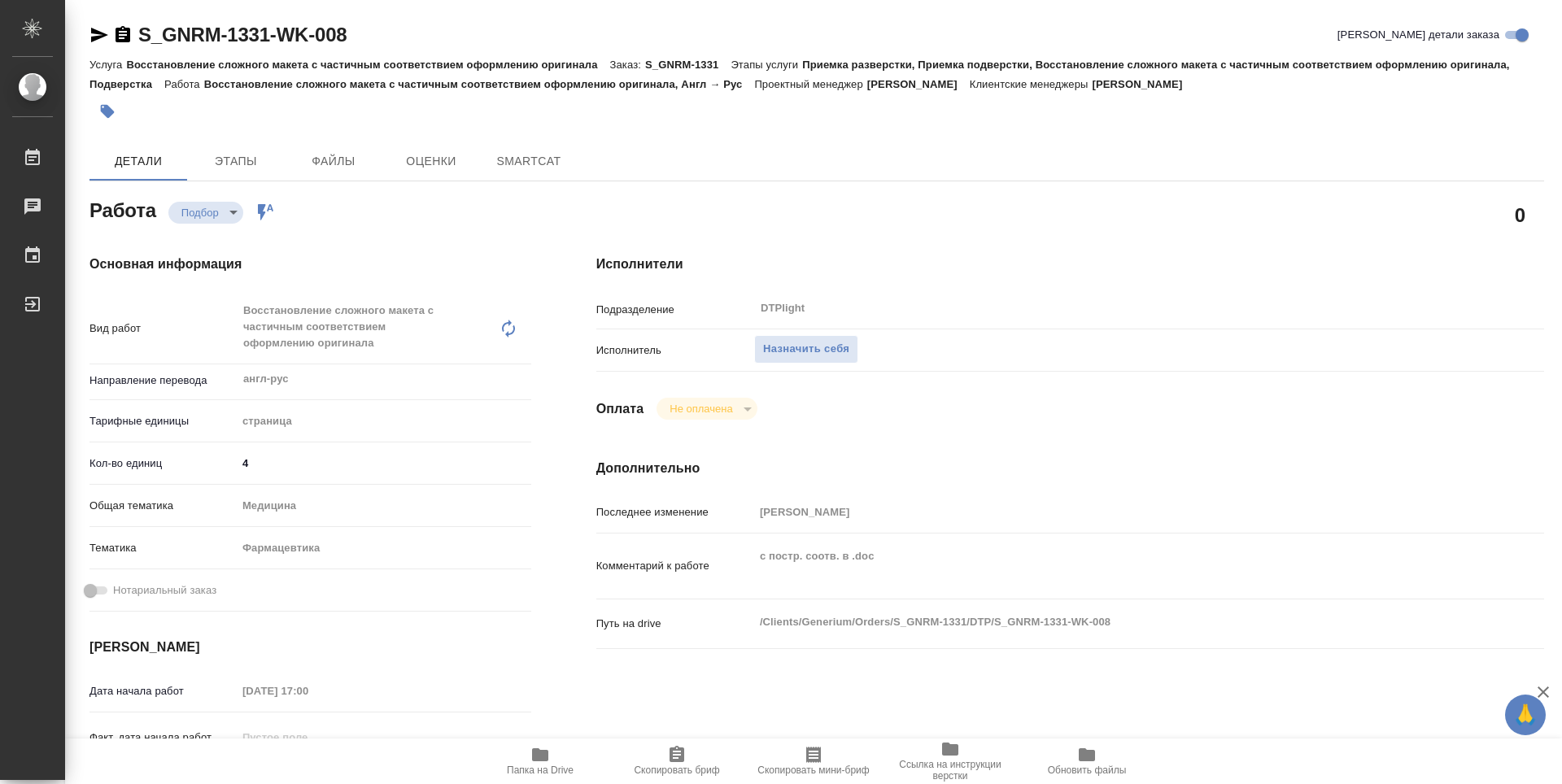
type textarea "x"
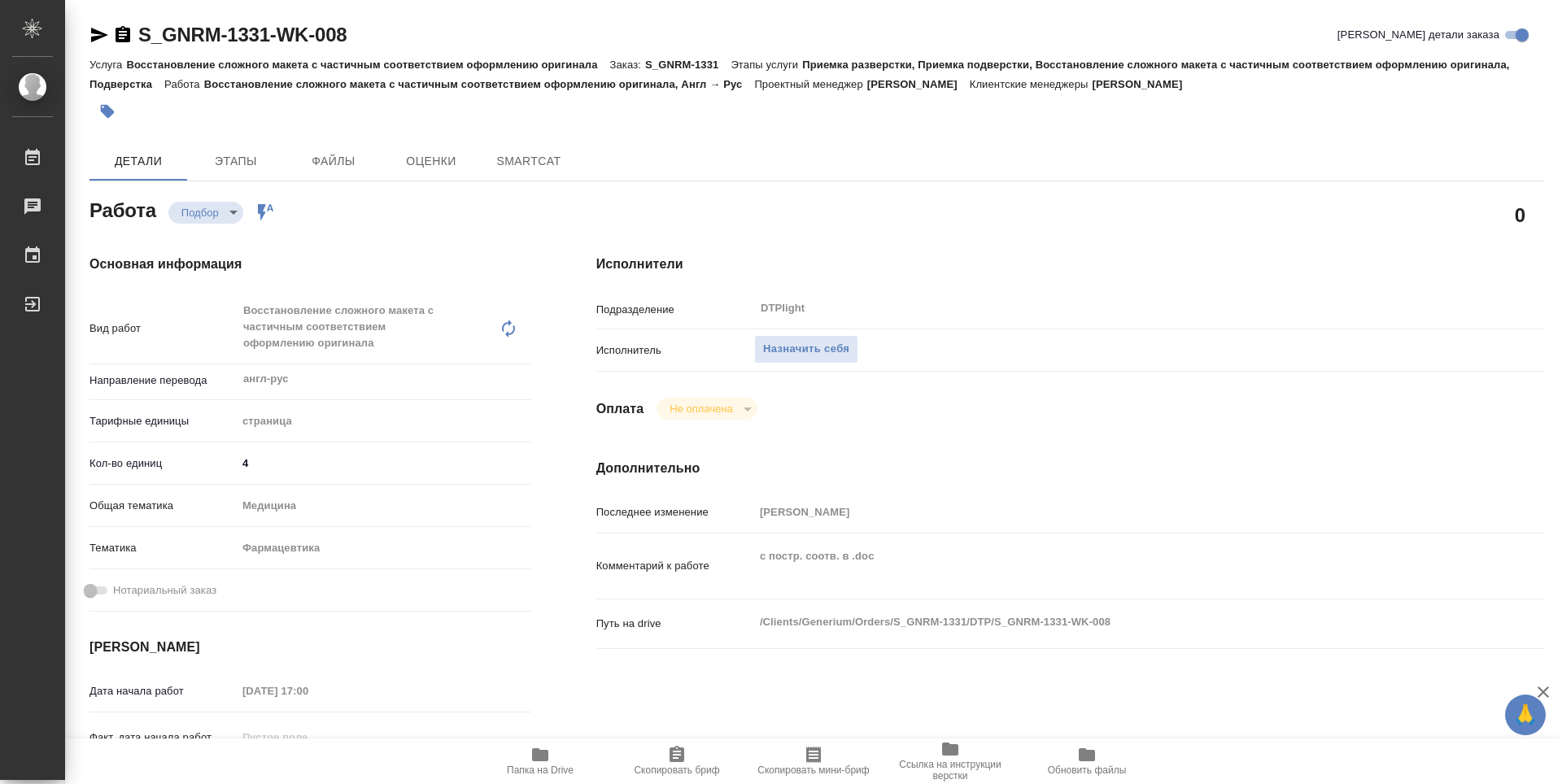
type textarea "x"
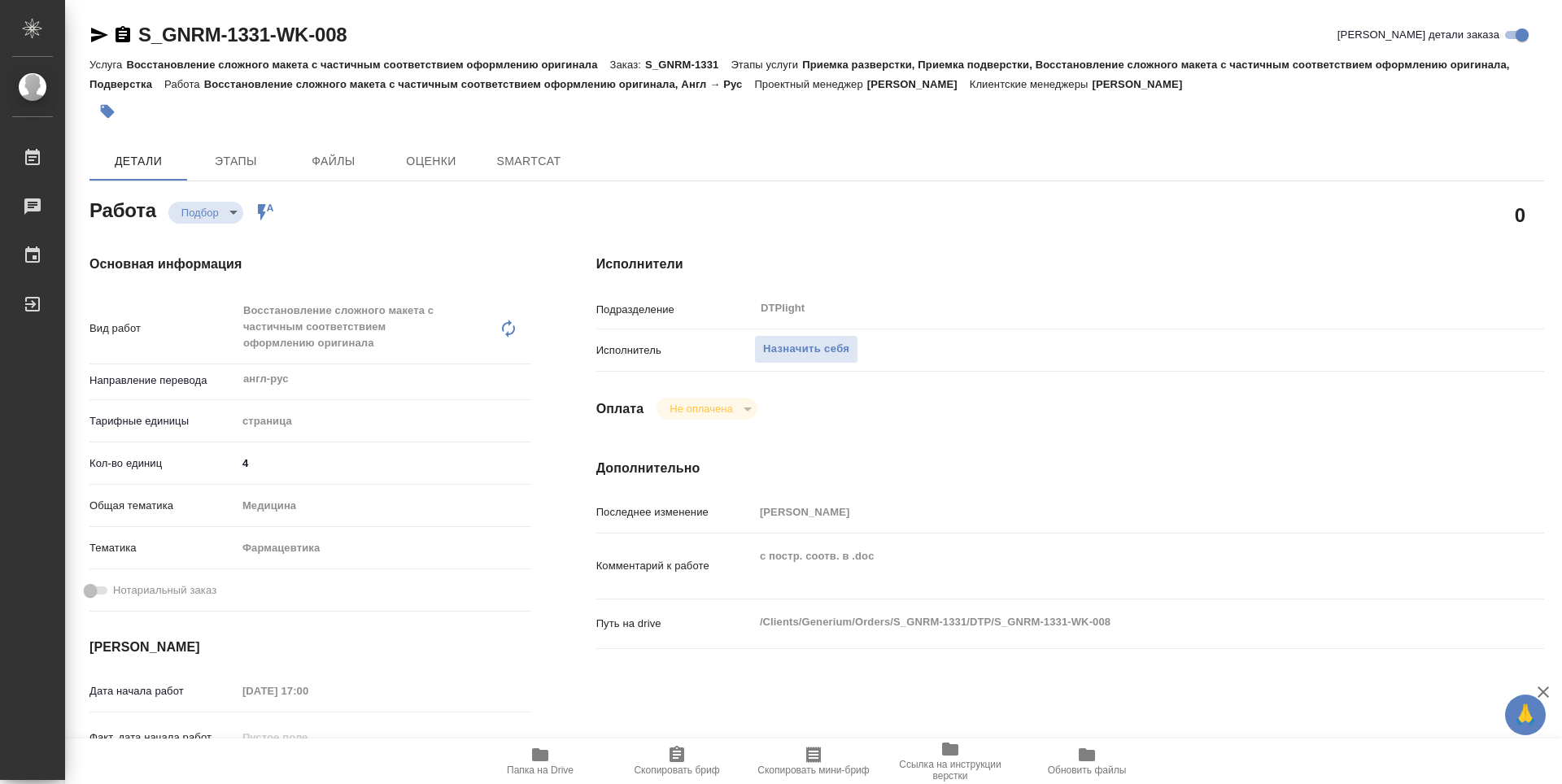
type textarea "x"
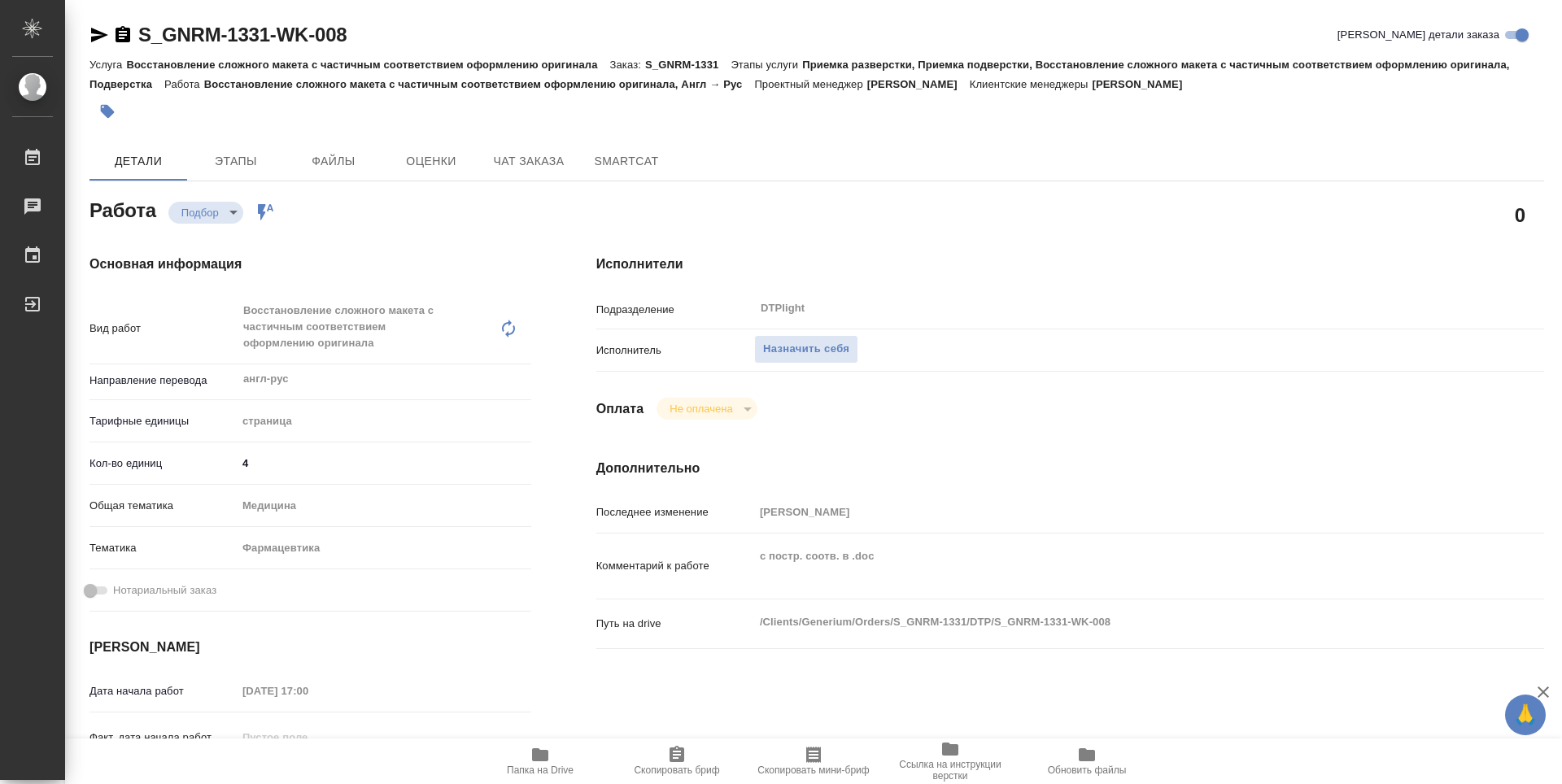
type textarea "x"
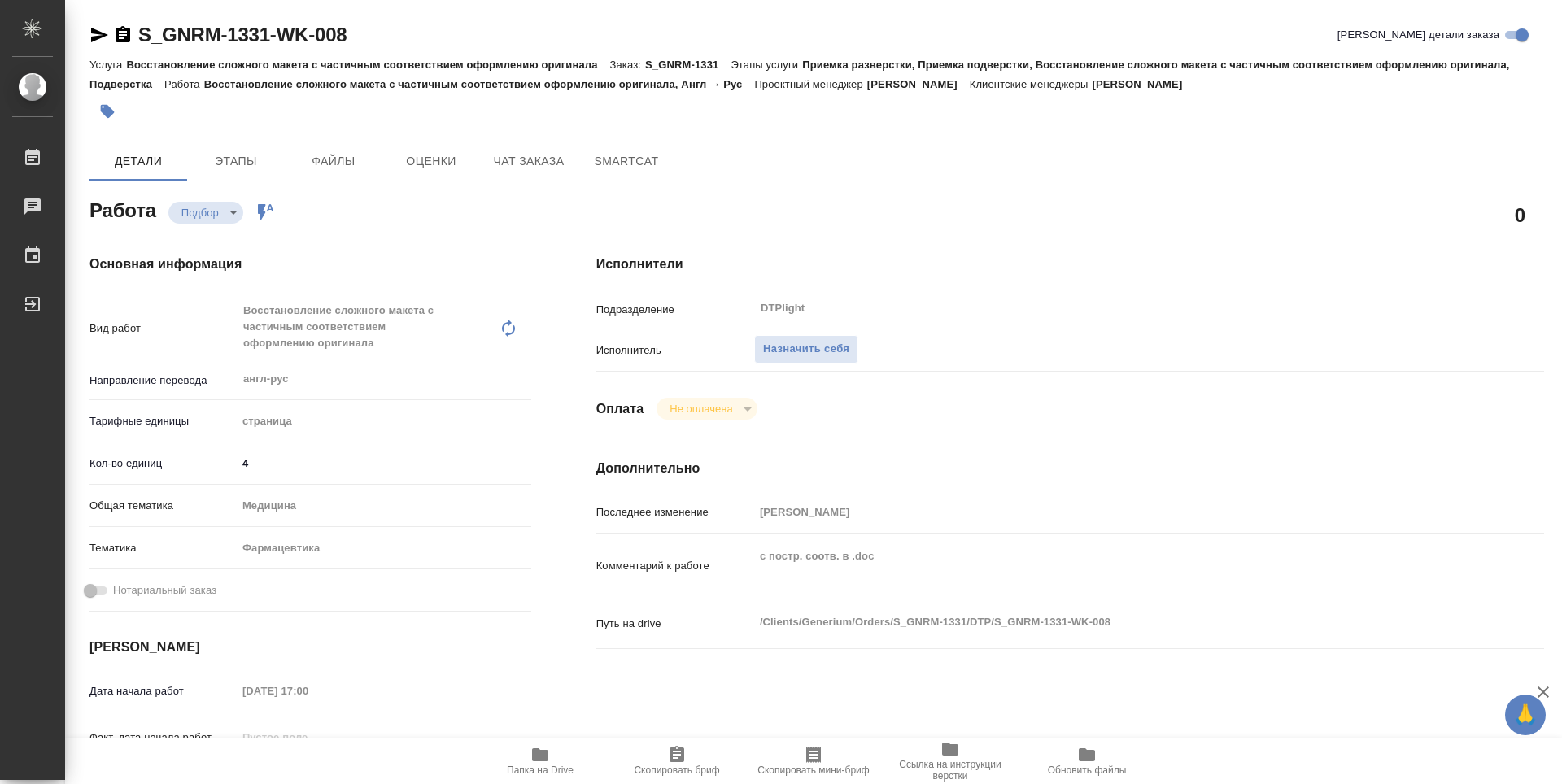
type textarea "x"
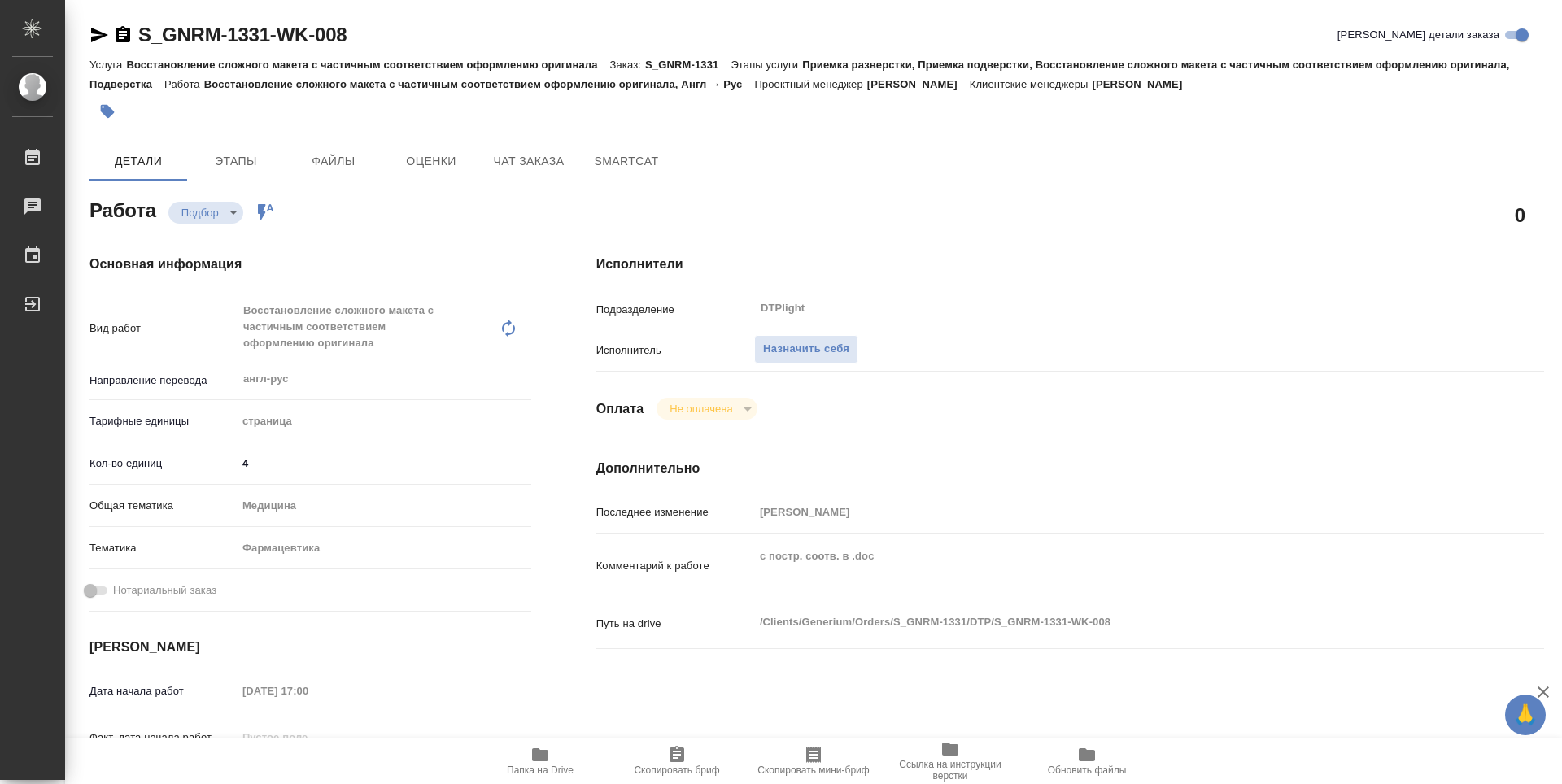
type textarea "x"
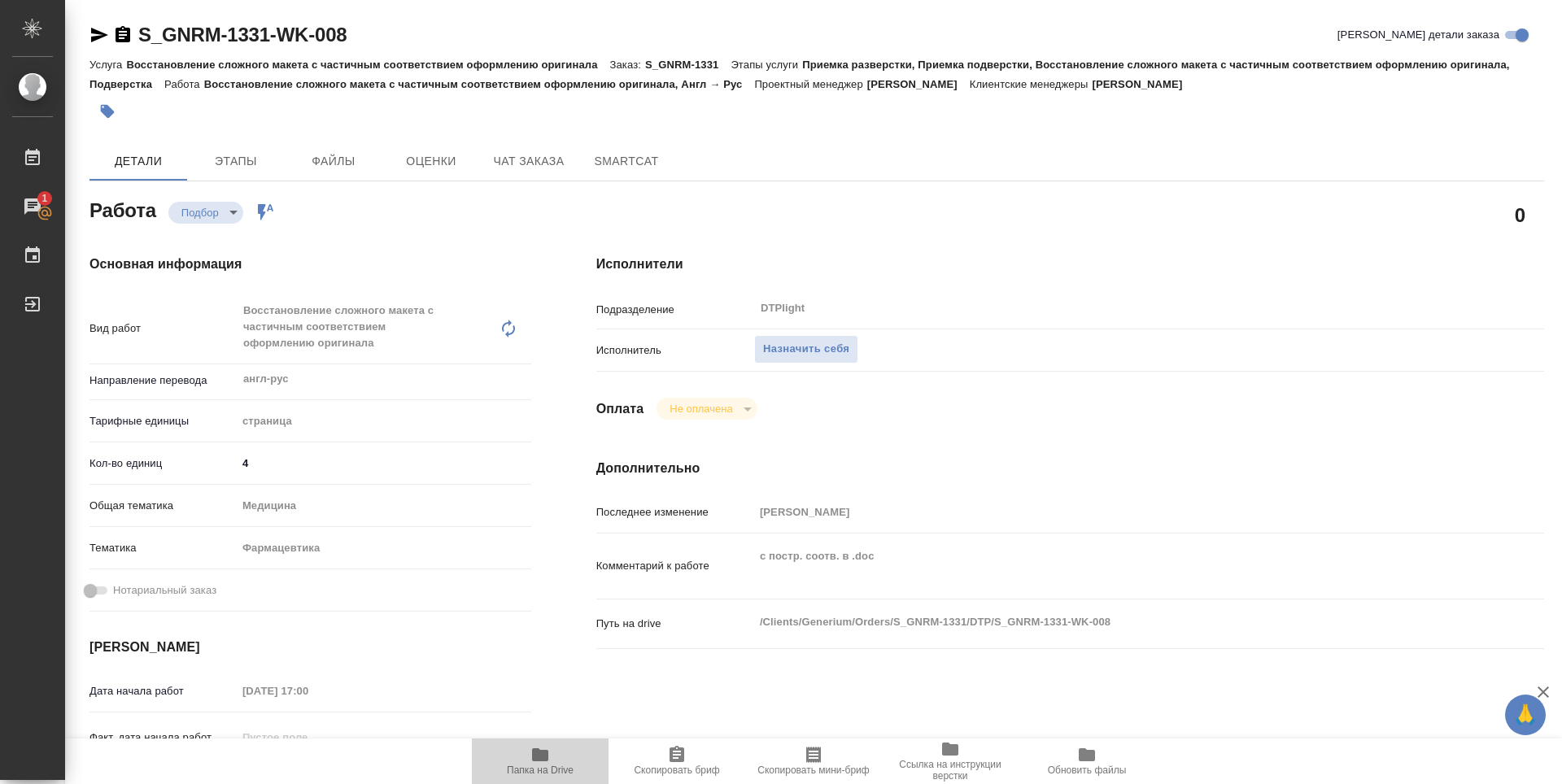
click at [545, 752] on icon "button" at bounding box center [540, 755] width 16 height 13
click at [817, 359] on button "Назначить себя" at bounding box center [806, 350] width 105 height 29
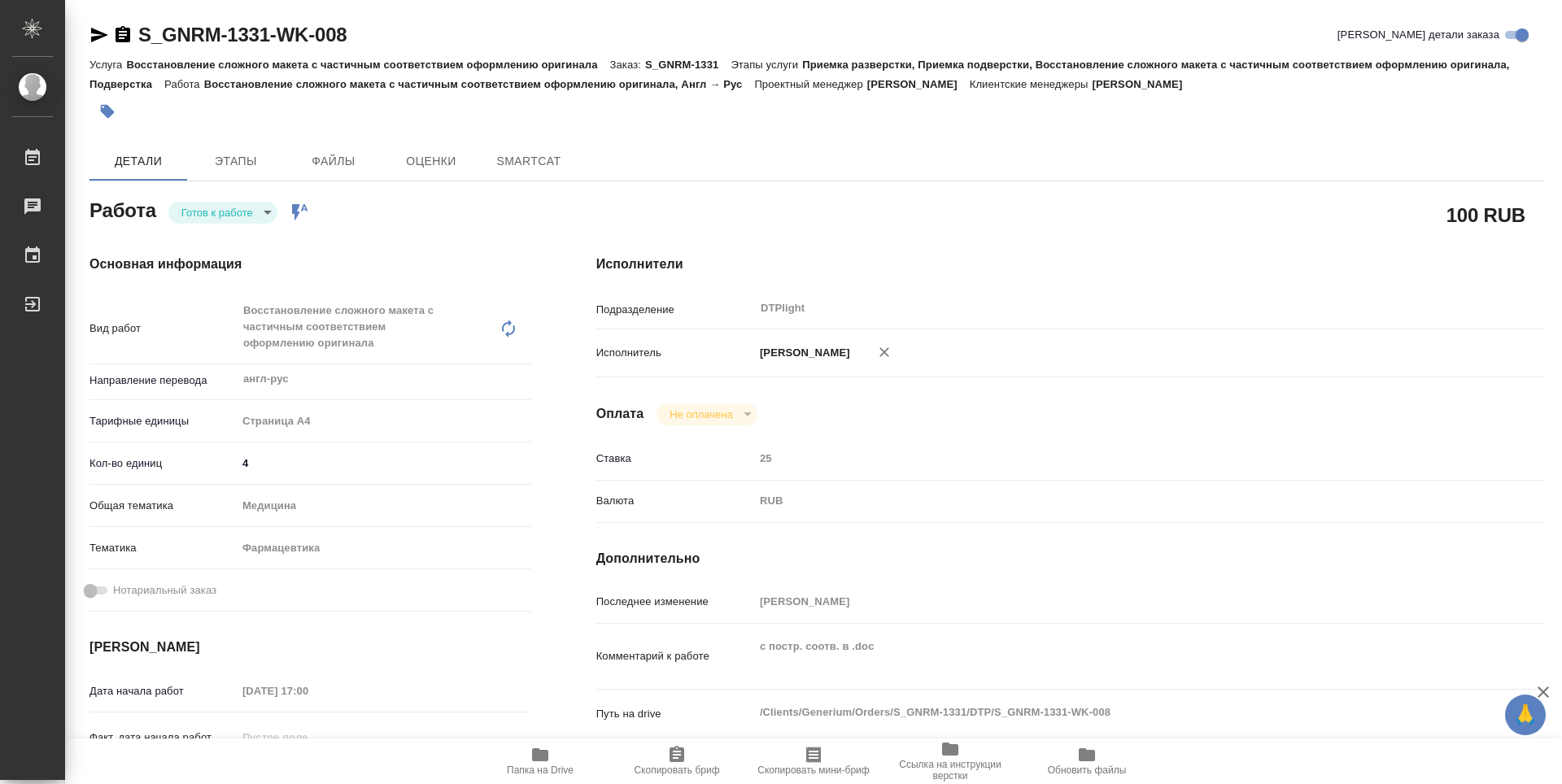
type textarea "x"
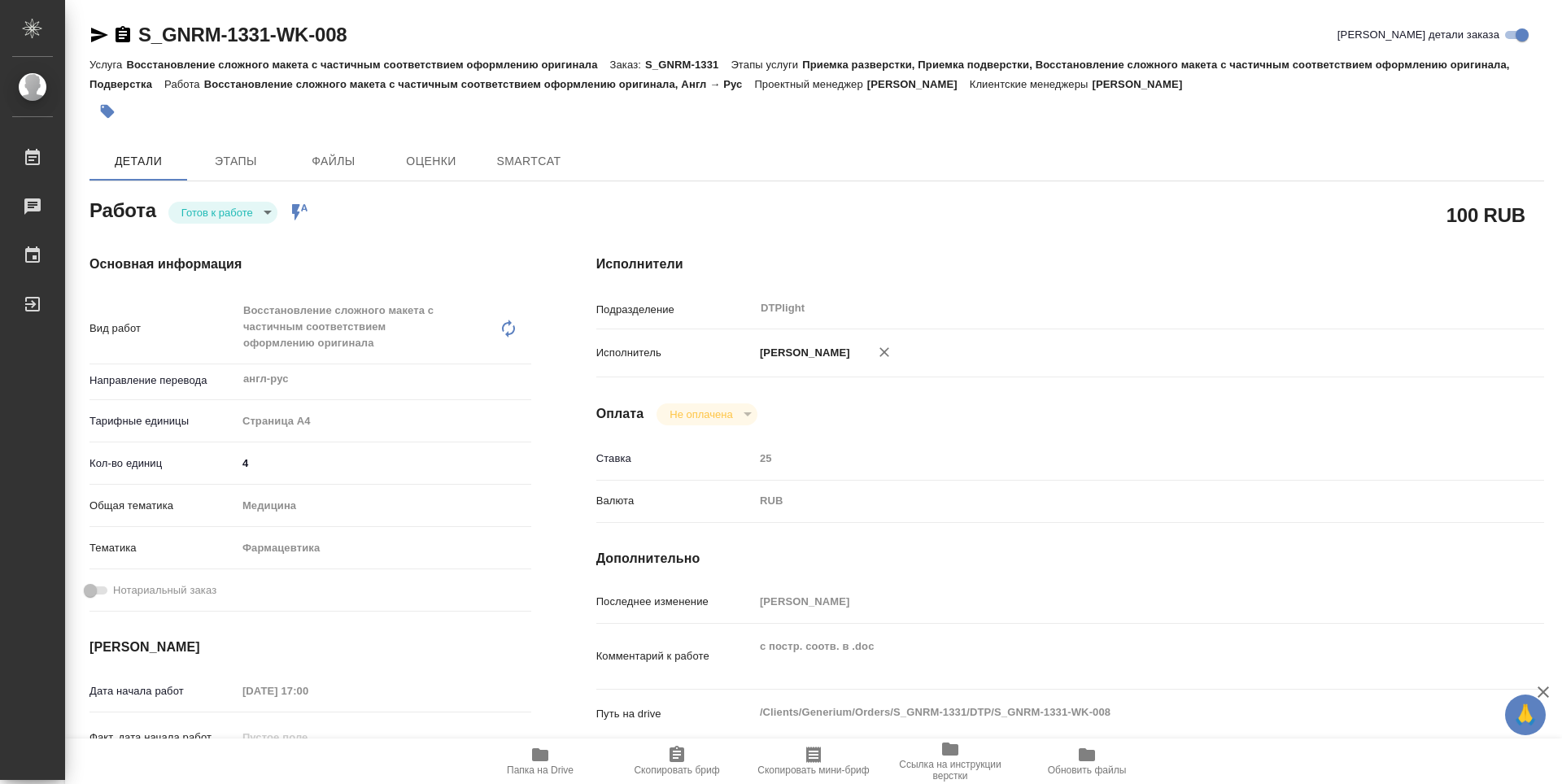
type textarea "x"
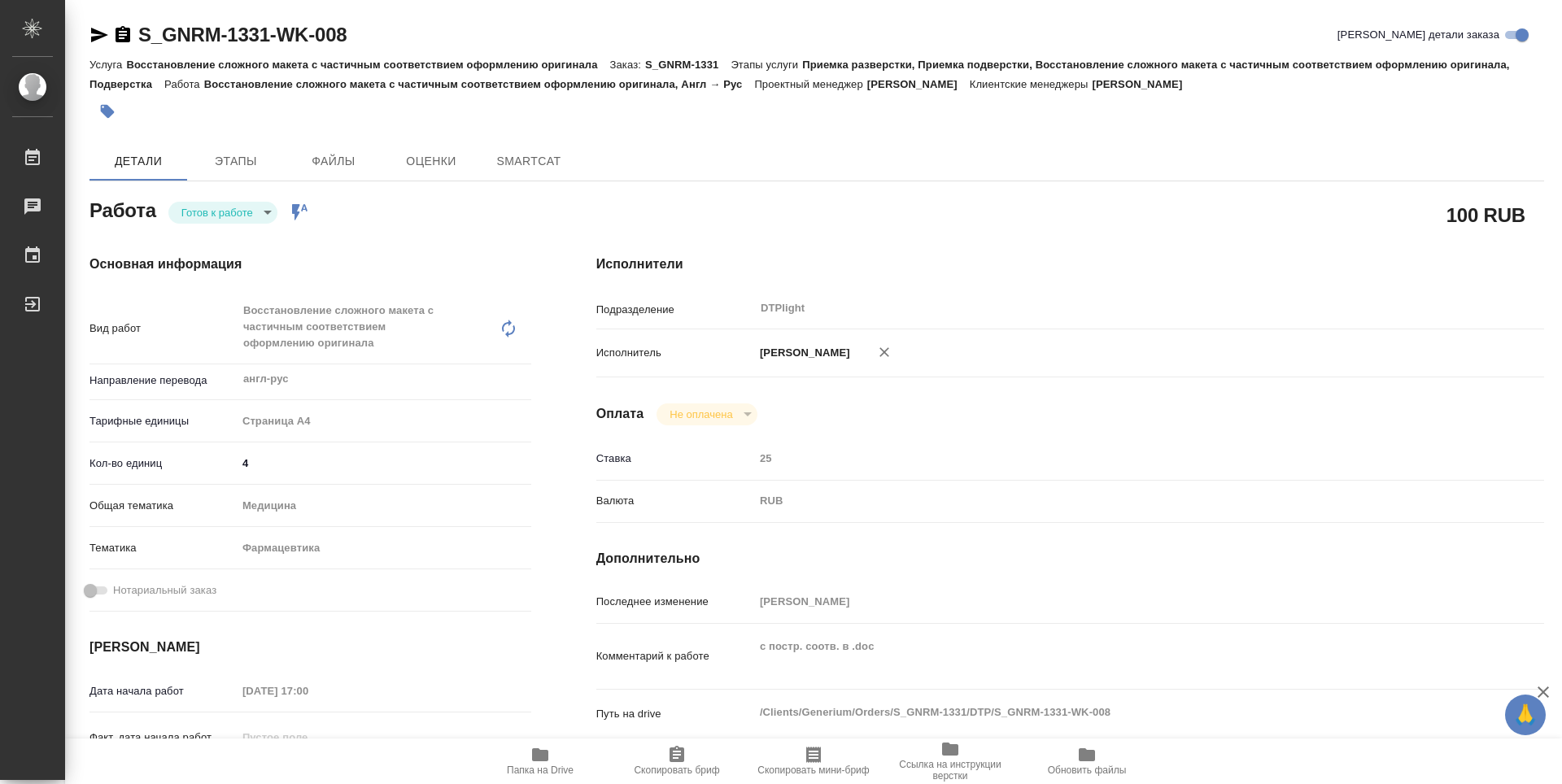
type textarea "x"
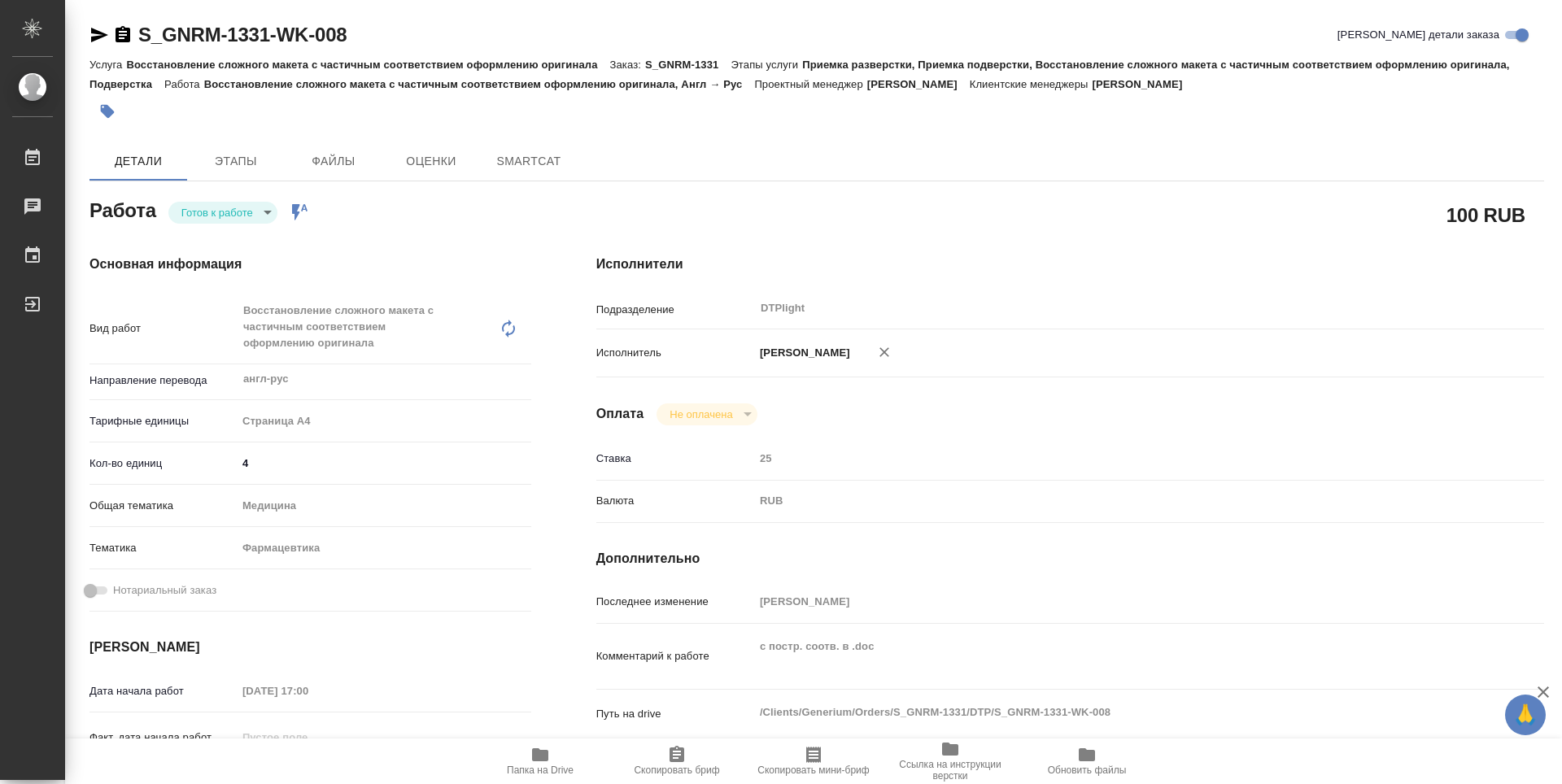
type textarea "x"
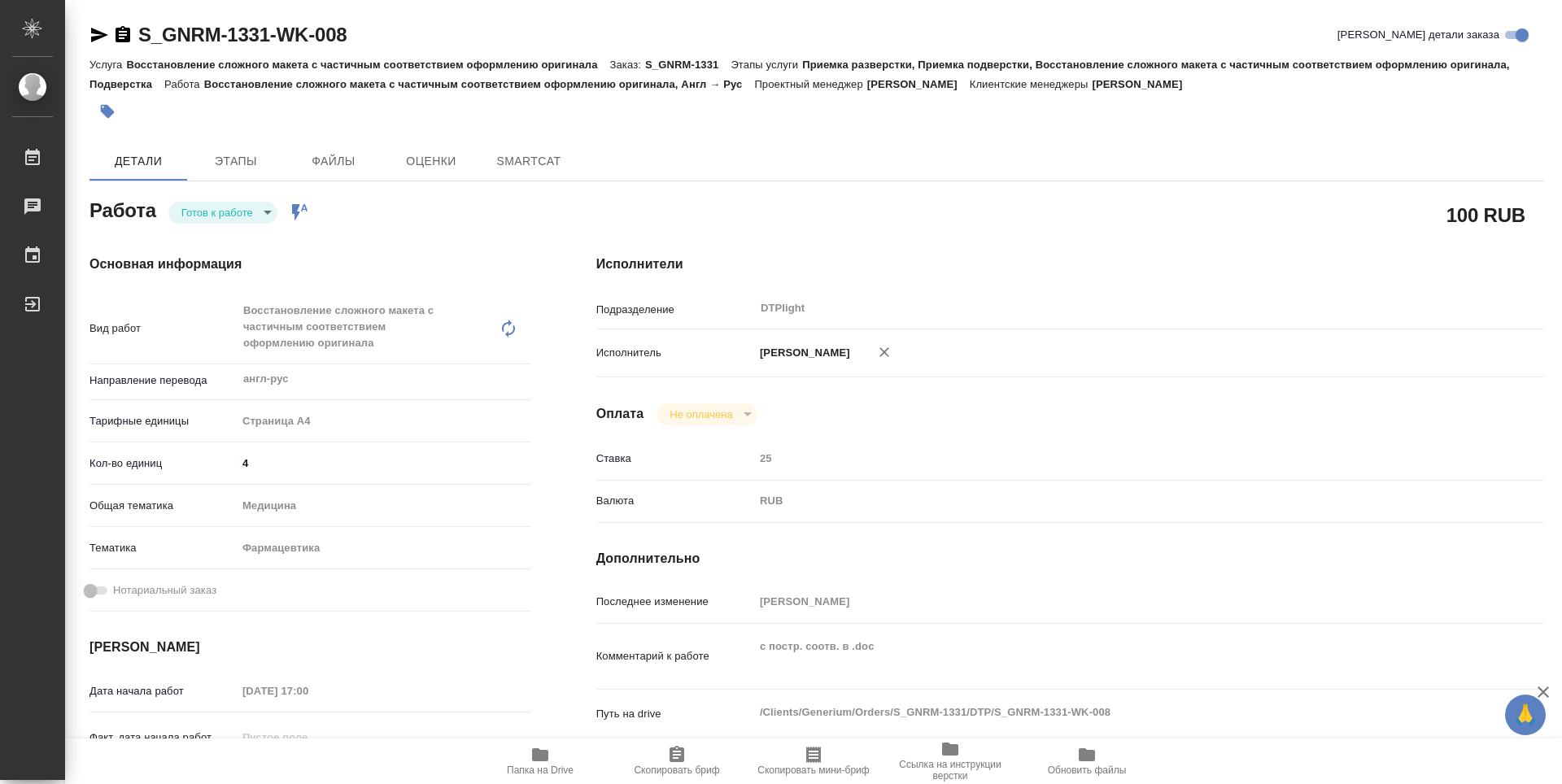
type textarea "x"
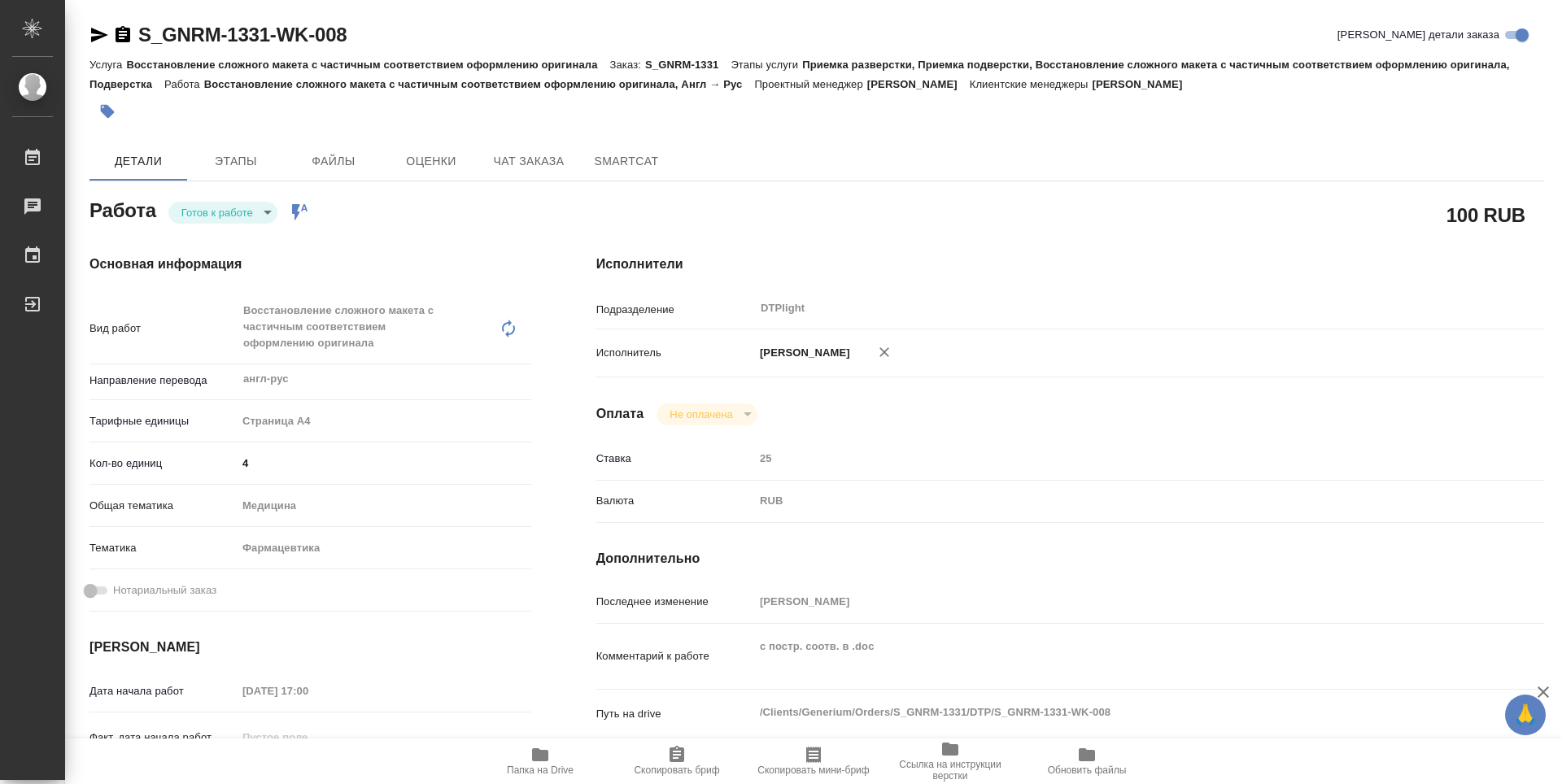
type textarea "x"
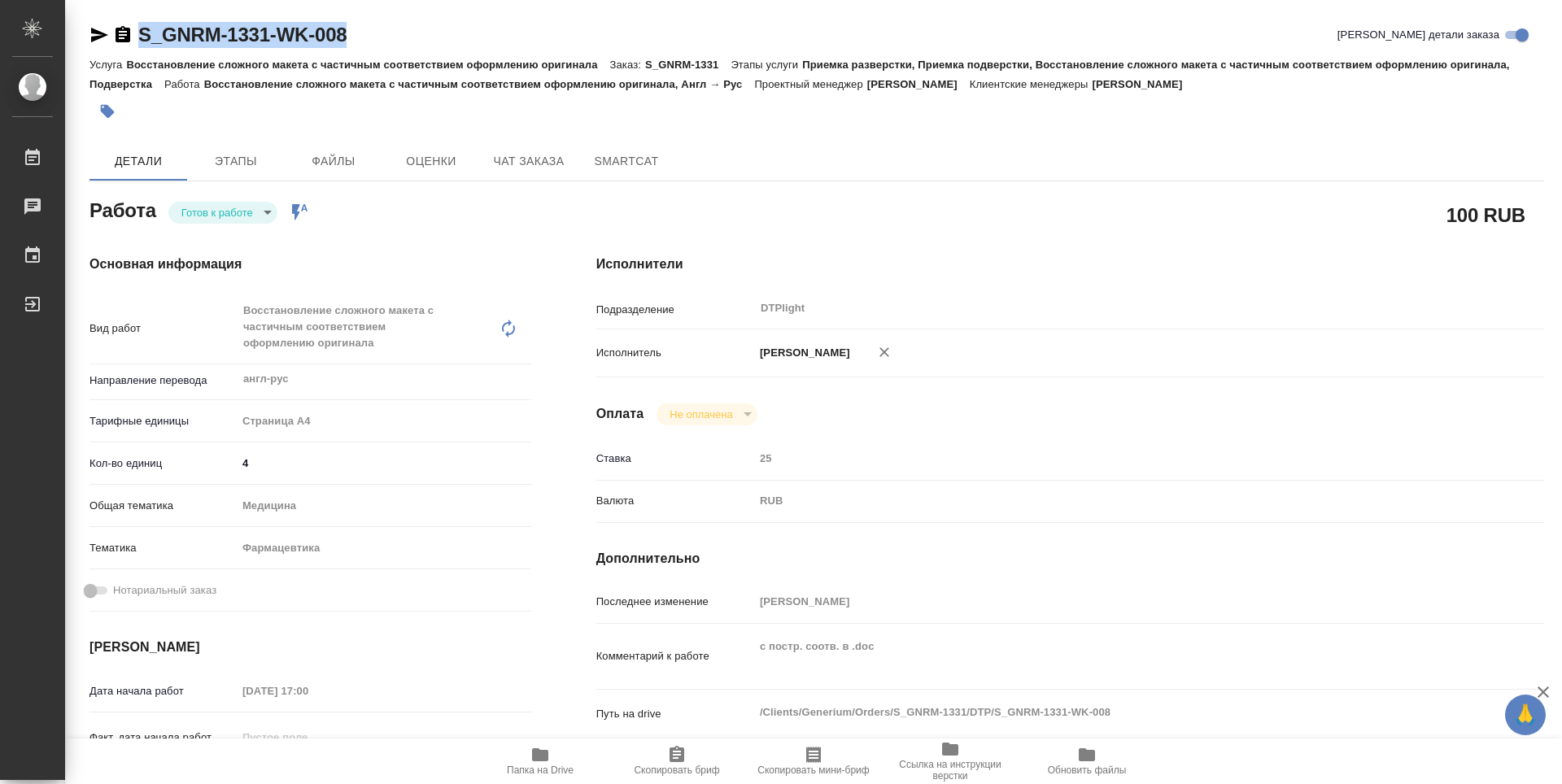
drag, startPoint x: 375, startPoint y: 26, endPoint x: 122, endPoint y: 30, distance: 253.0
click at [122, 30] on div "S_GNRM-1331-WK-008 Кратко детали заказа" at bounding box center [817, 34] width 1455 height 26
type textarea "x"
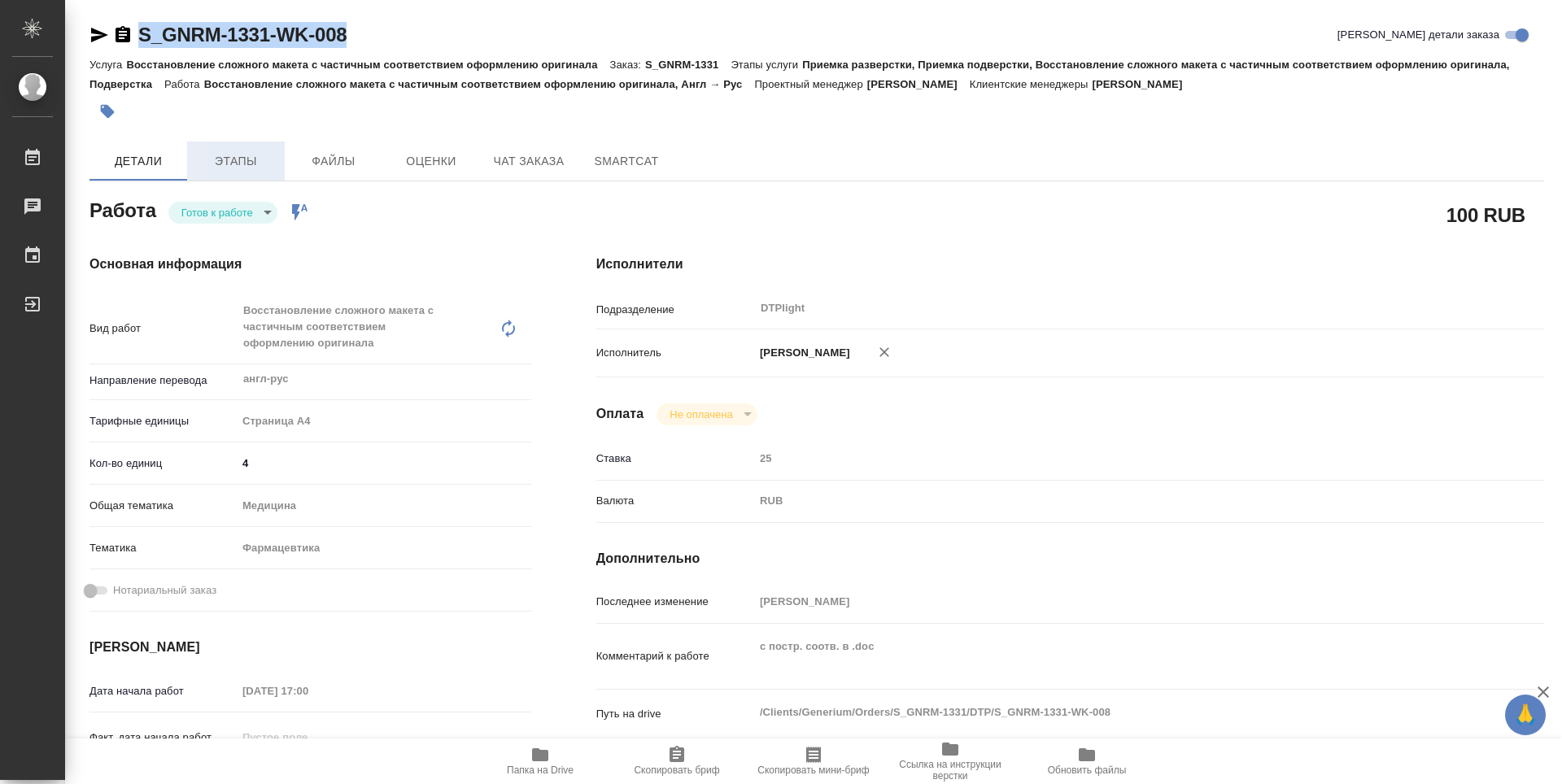
type textarea "x"
copy link "S_GNRM-1331-WK-008"
click at [232, 205] on body "🙏 .cls-1 fill:#fff; AWATERA Zubakova Viktoriya Работы Чаты График Выйти S_GNRM-…" at bounding box center [781, 392] width 1562 height 784
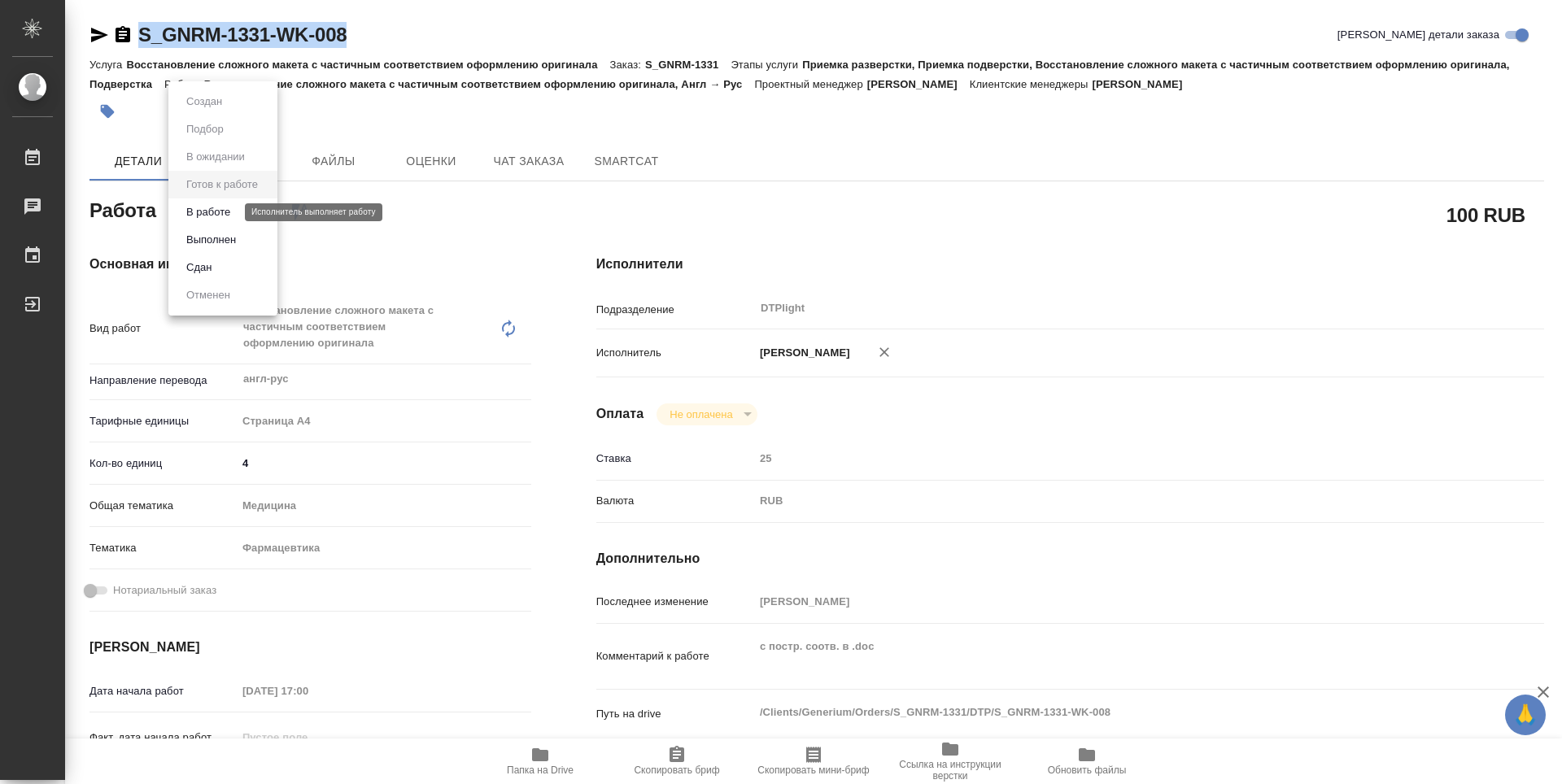
type textarea "x"
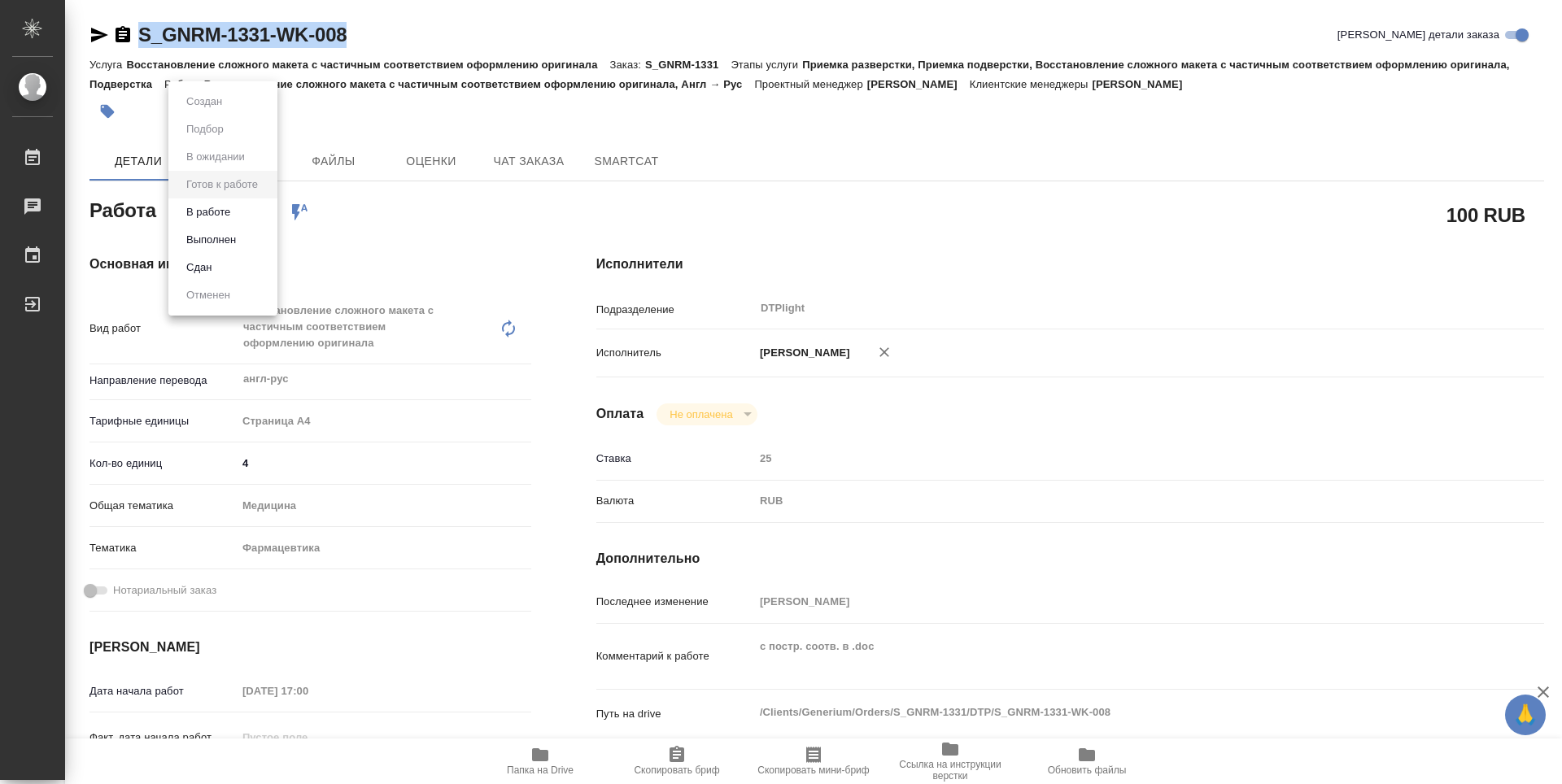
click at [224, 201] on li "В работе" at bounding box center [222, 212] width 109 height 28
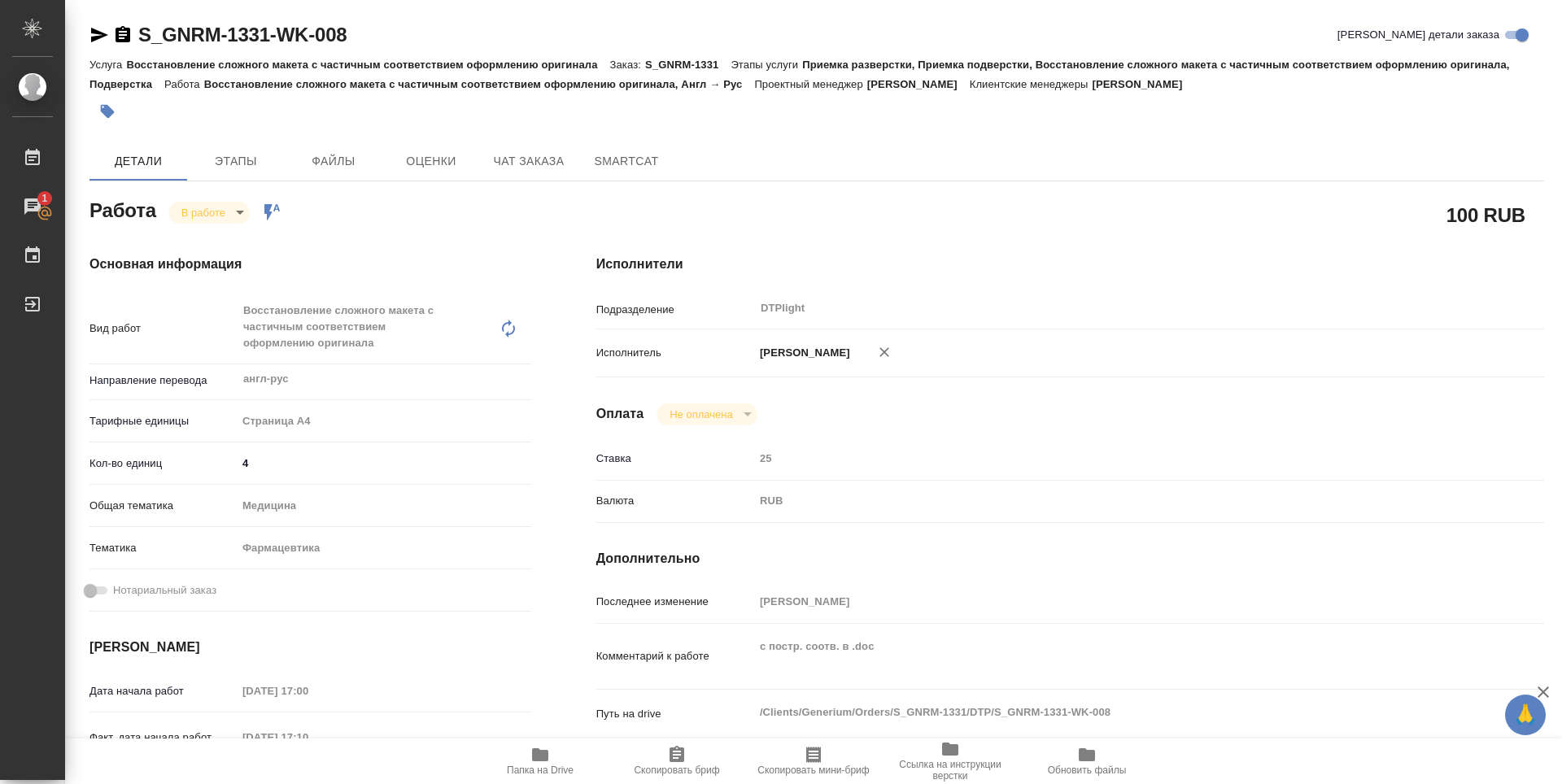
type textarea "x"
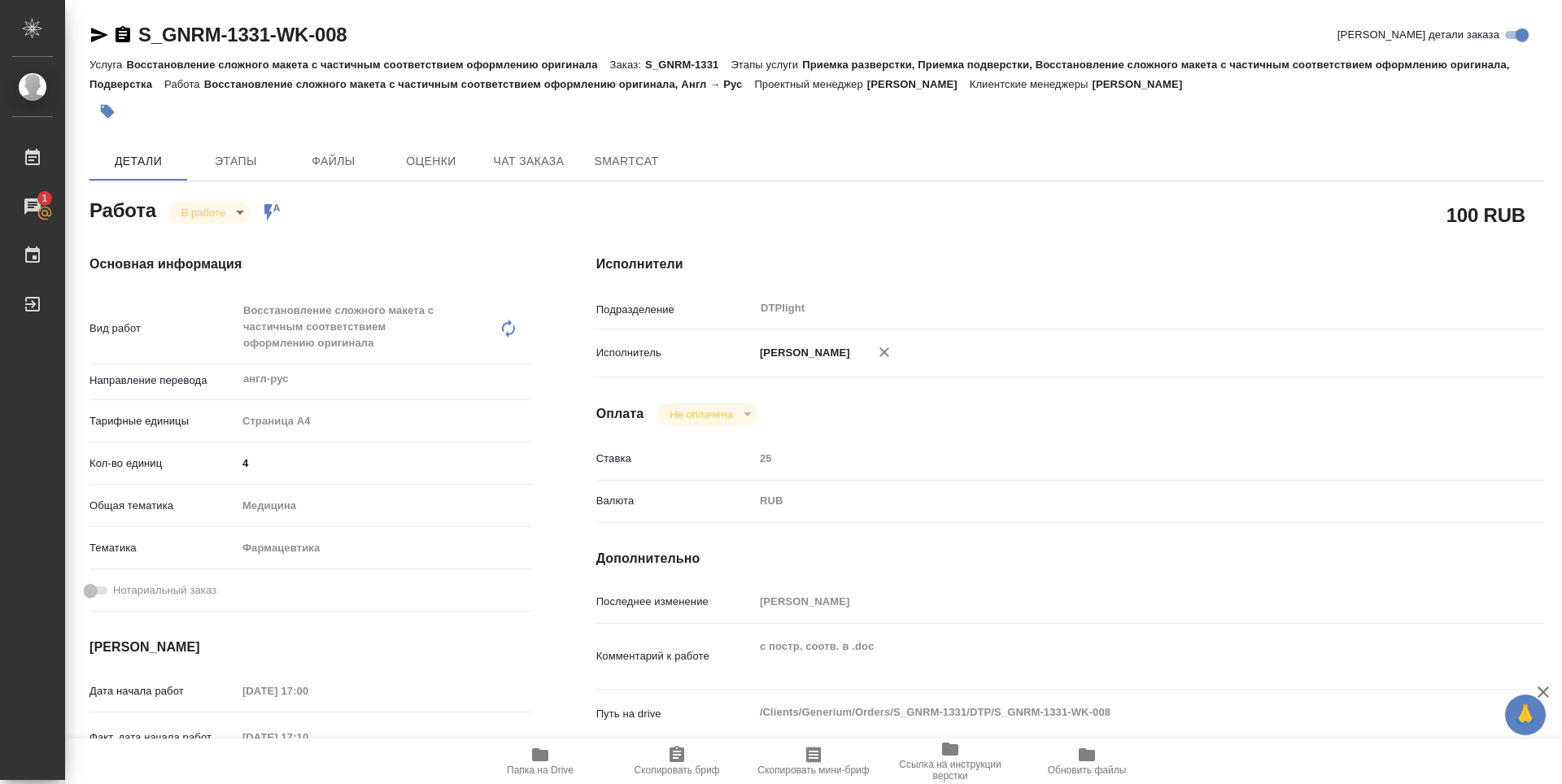
type textarea "x"
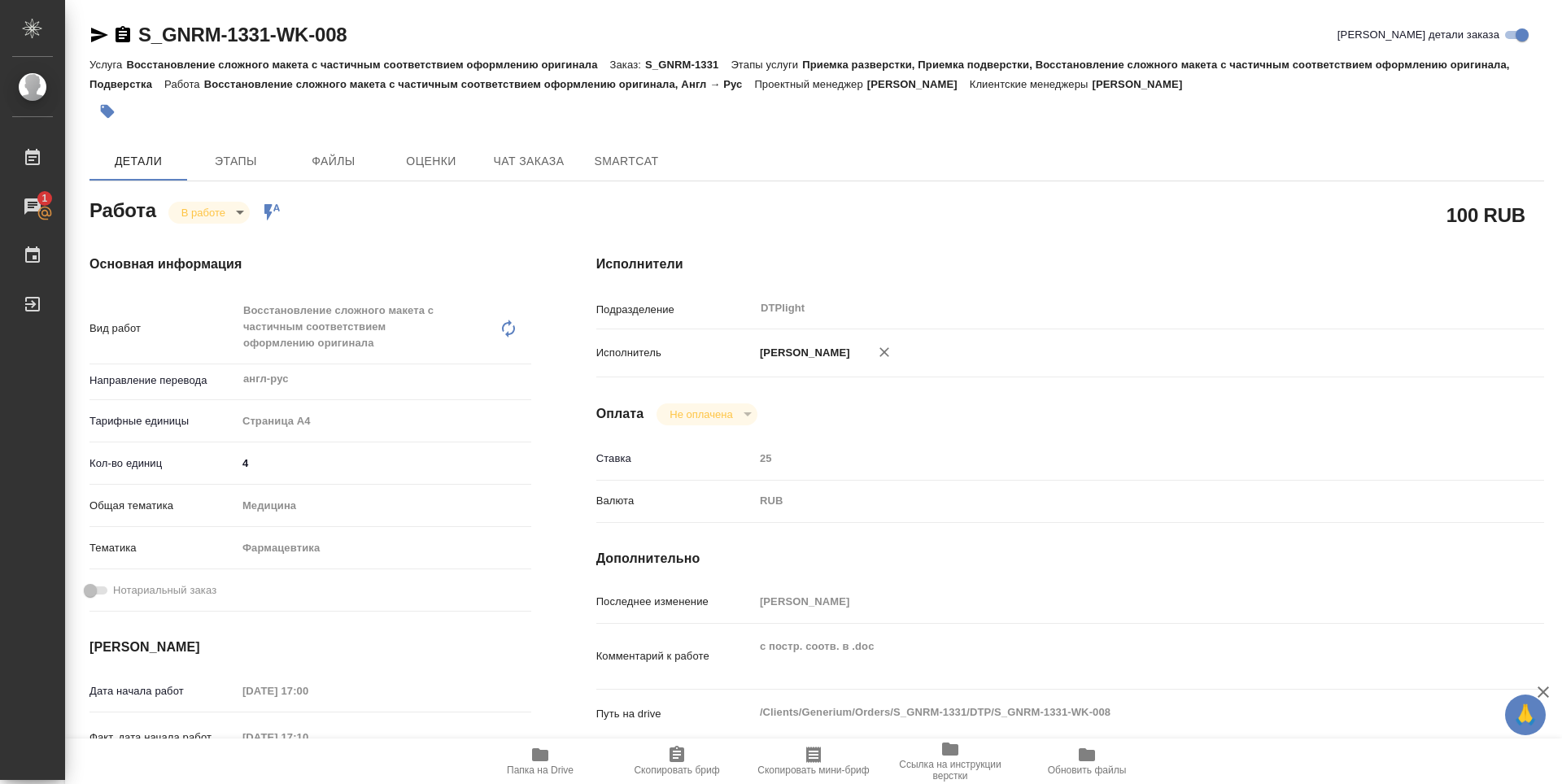
type textarea "x"
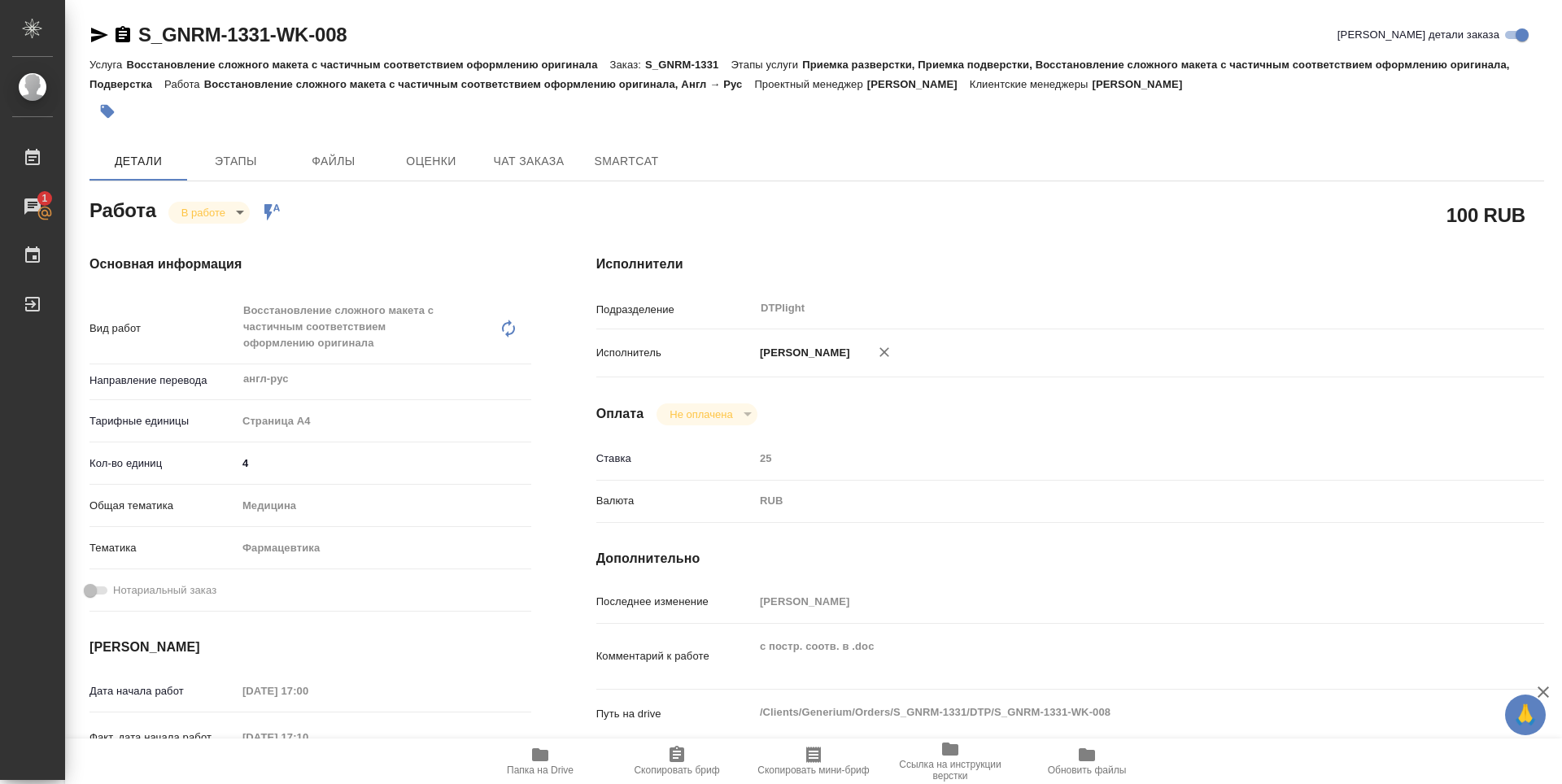
type textarea "x"
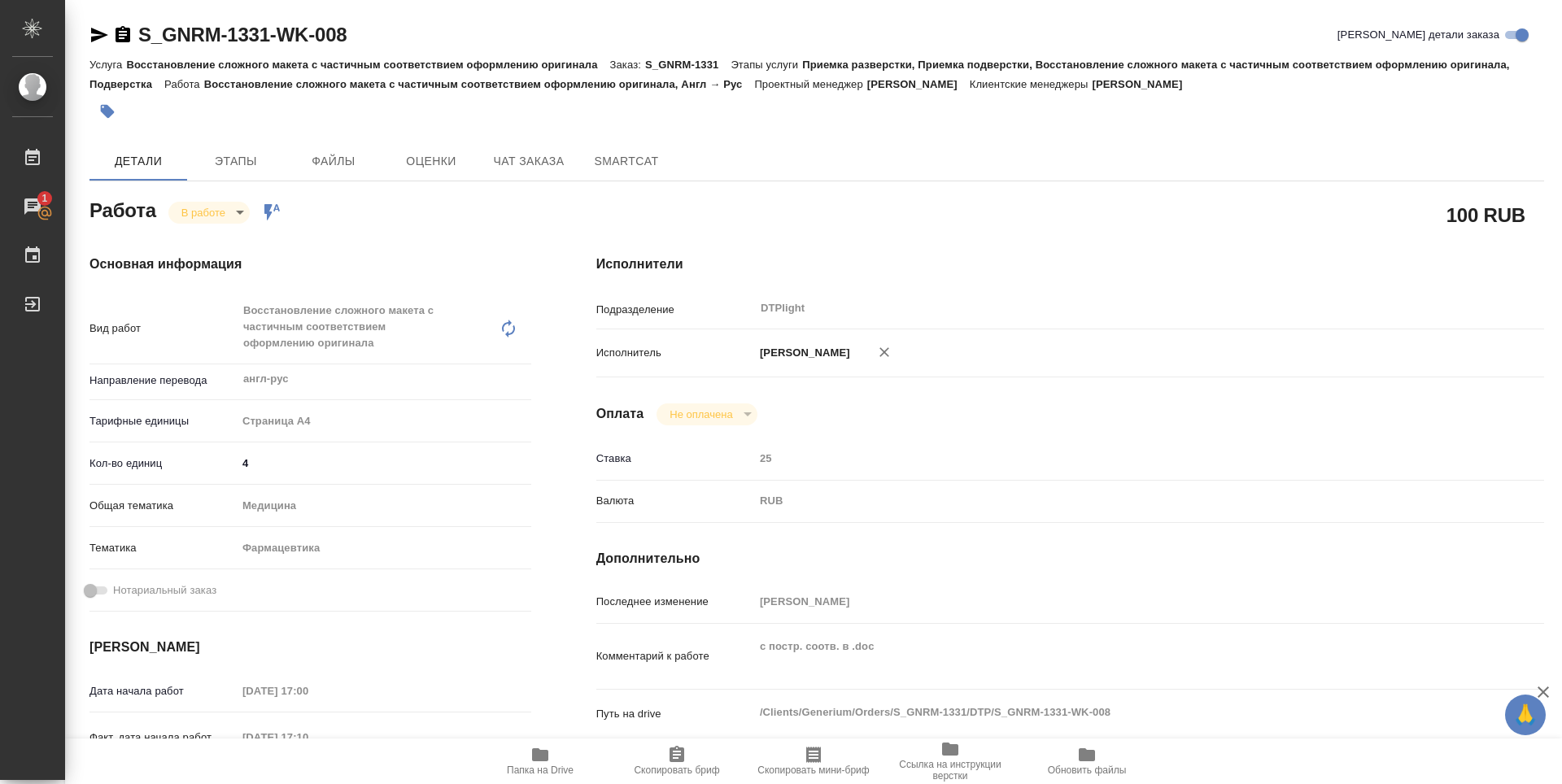
click at [869, 417] on div "Оплата Не оплачена notPayed" at bounding box center [1070, 414] width 948 height 22
